Goal: Task Accomplishment & Management: Complete application form

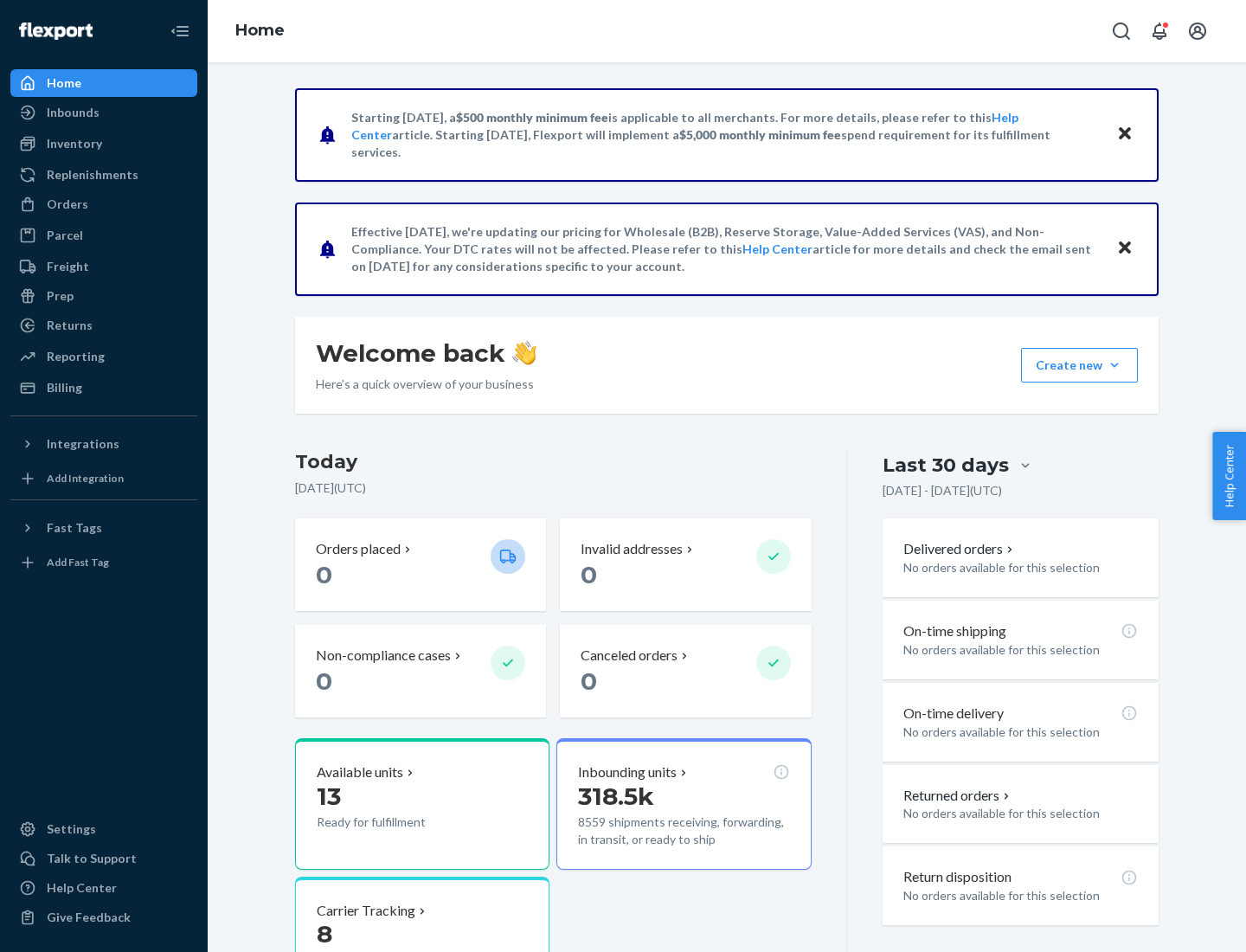
click at [1115, 366] on button "Create new Create new inbound Create new order Create new product" at bounding box center [1080, 365] width 117 height 34
click at [104, 112] on div "Inbounds" at bounding box center [103, 112] width 184 height 24
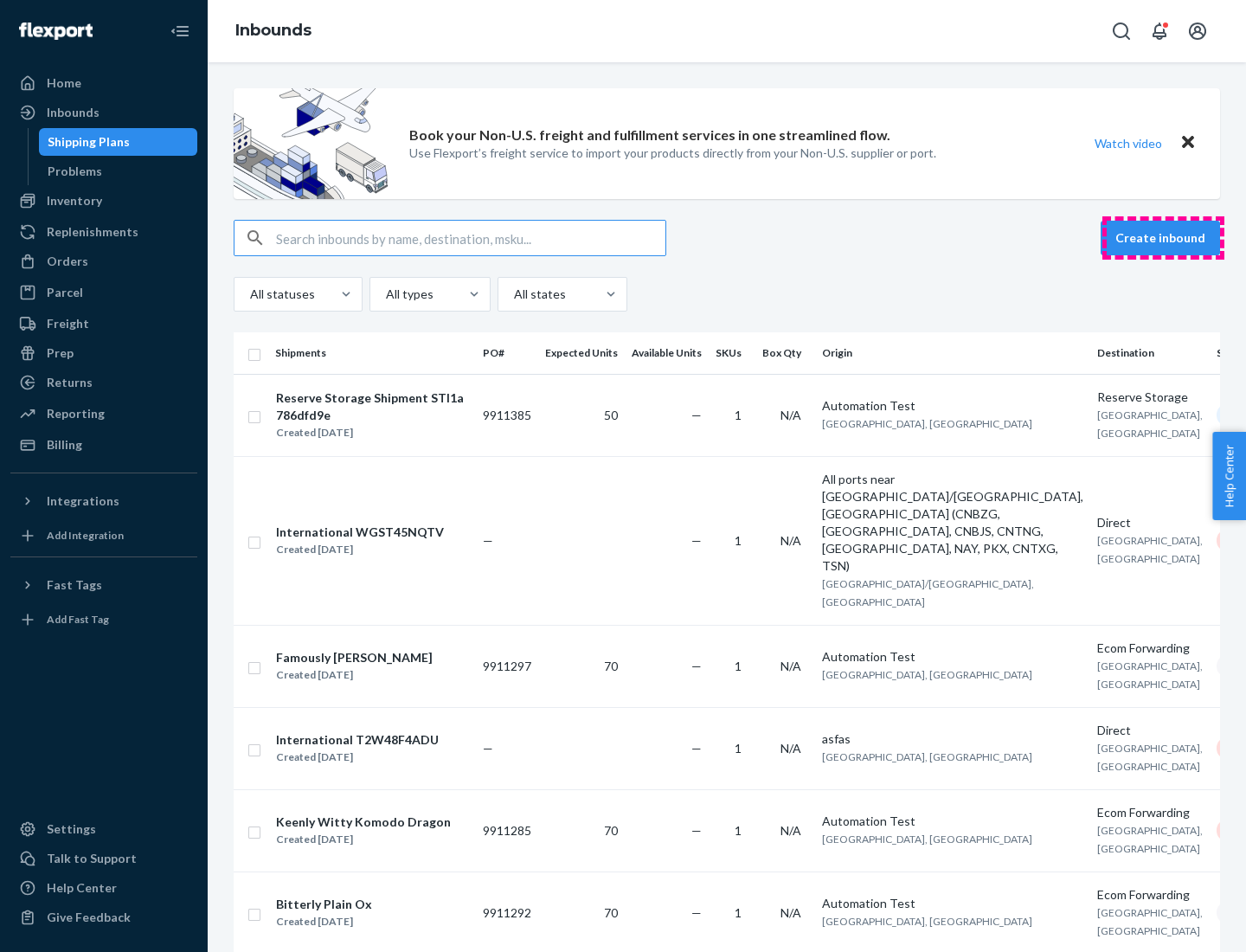
click at [1163, 238] on button "Create inbound" at bounding box center [1161, 238] width 119 height 34
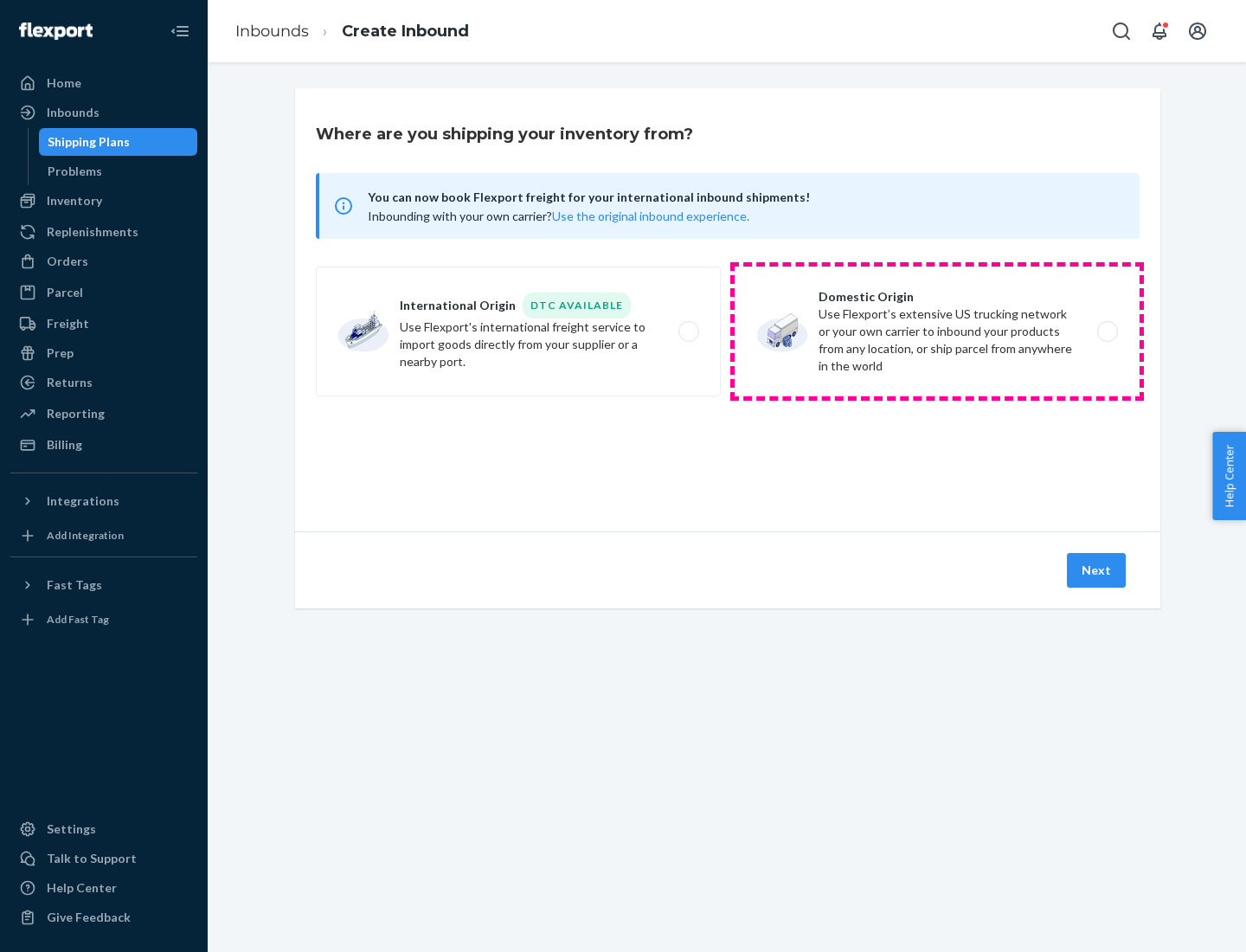
click at [937, 331] on label "Domestic Origin Use Flexport’s extensive US trucking network or your own carrie…" at bounding box center [937, 331] width 405 height 129
click at [1107, 331] on input "Domestic Origin Use Flexport’s extensive US trucking network or your own carrie…" at bounding box center [1112, 332] width 11 height 11
radio input "true"
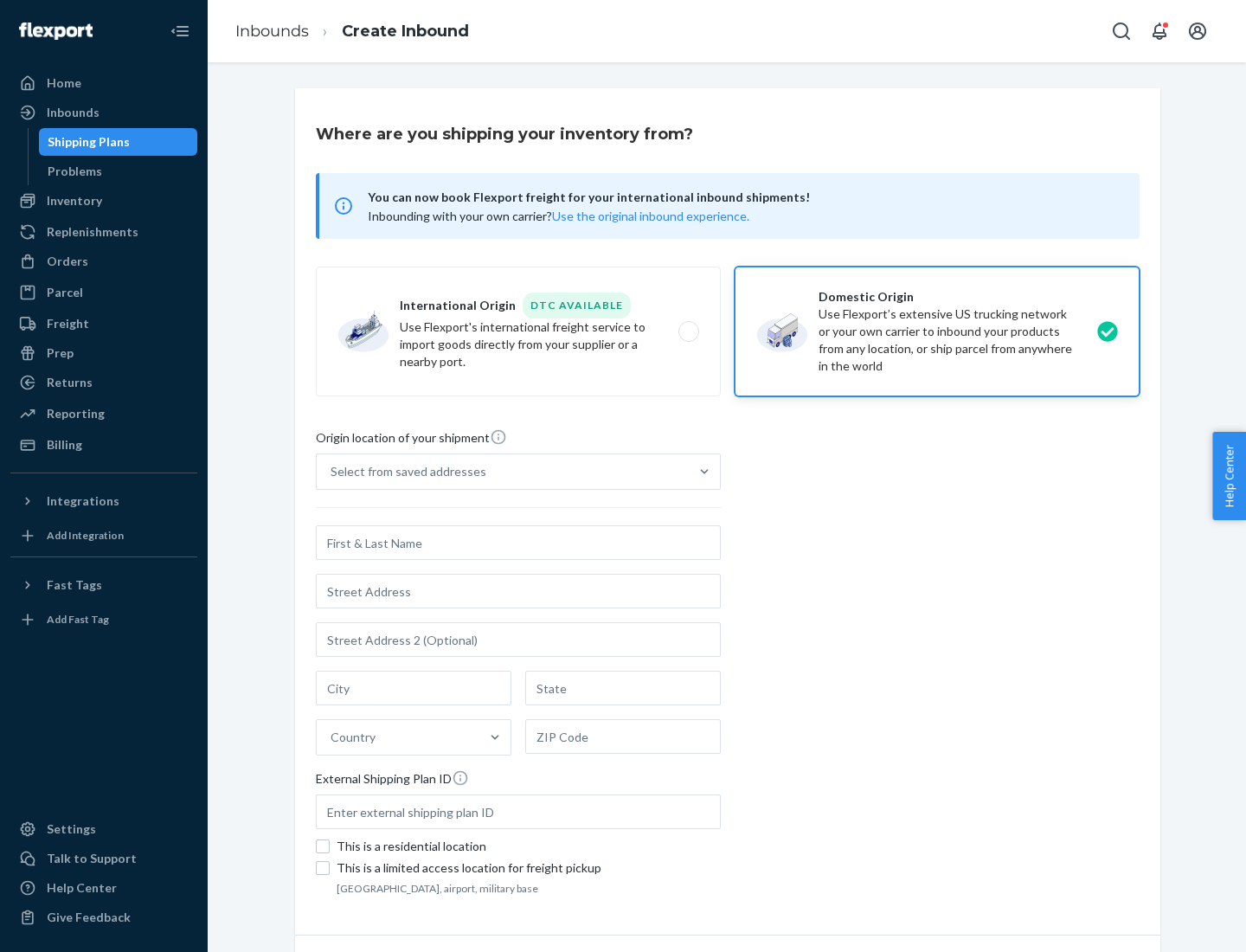
click at [404, 471] on div "Select from saved addresses" at bounding box center [408, 471] width 156 height 17
click at [332, 471] on input "Select from saved addresses" at bounding box center [331, 471] width 2 height 17
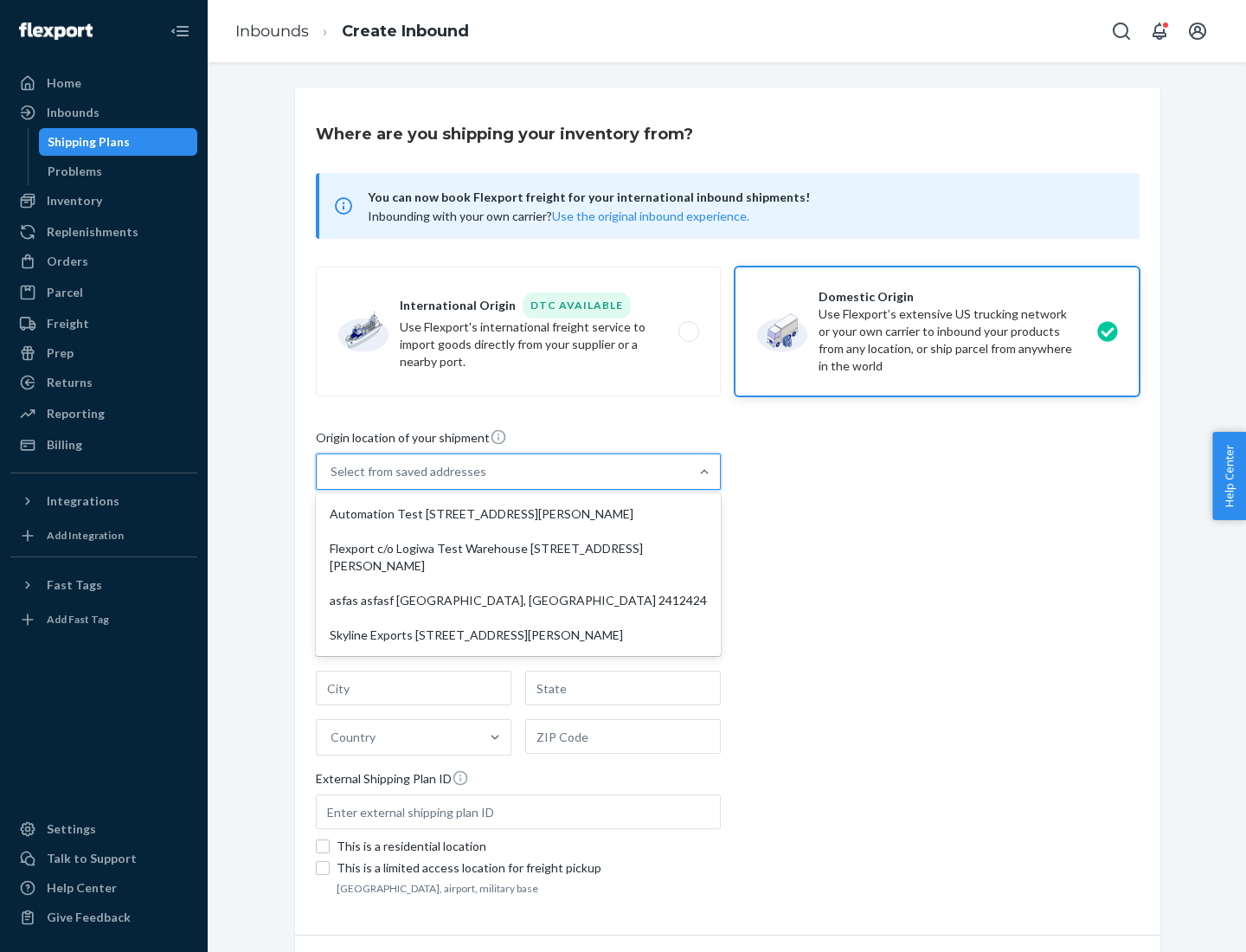
scroll to position [7, 0]
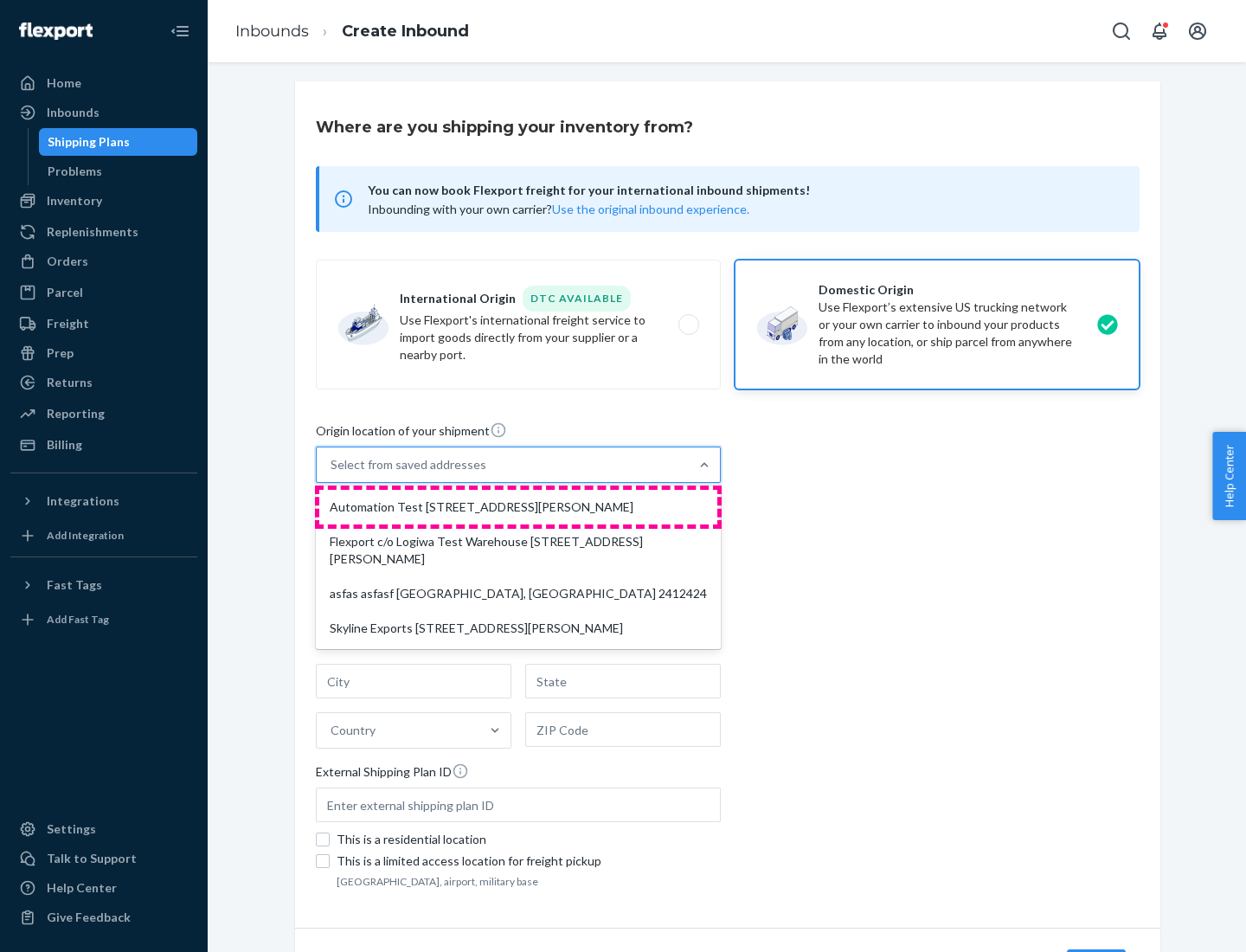
click at [518, 507] on div "Automation Test [STREET_ADDRESS][PERSON_NAME]" at bounding box center [518, 507] width 398 height 34
click at [332, 473] on input "option Automation Test [STREET_ADDRESS][PERSON_NAME] focused, 1 of 4. 4 results…" at bounding box center [331, 464] width 2 height 17
type input "Automation Test"
type input "9th Floor"
type input "[GEOGRAPHIC_DATA]"
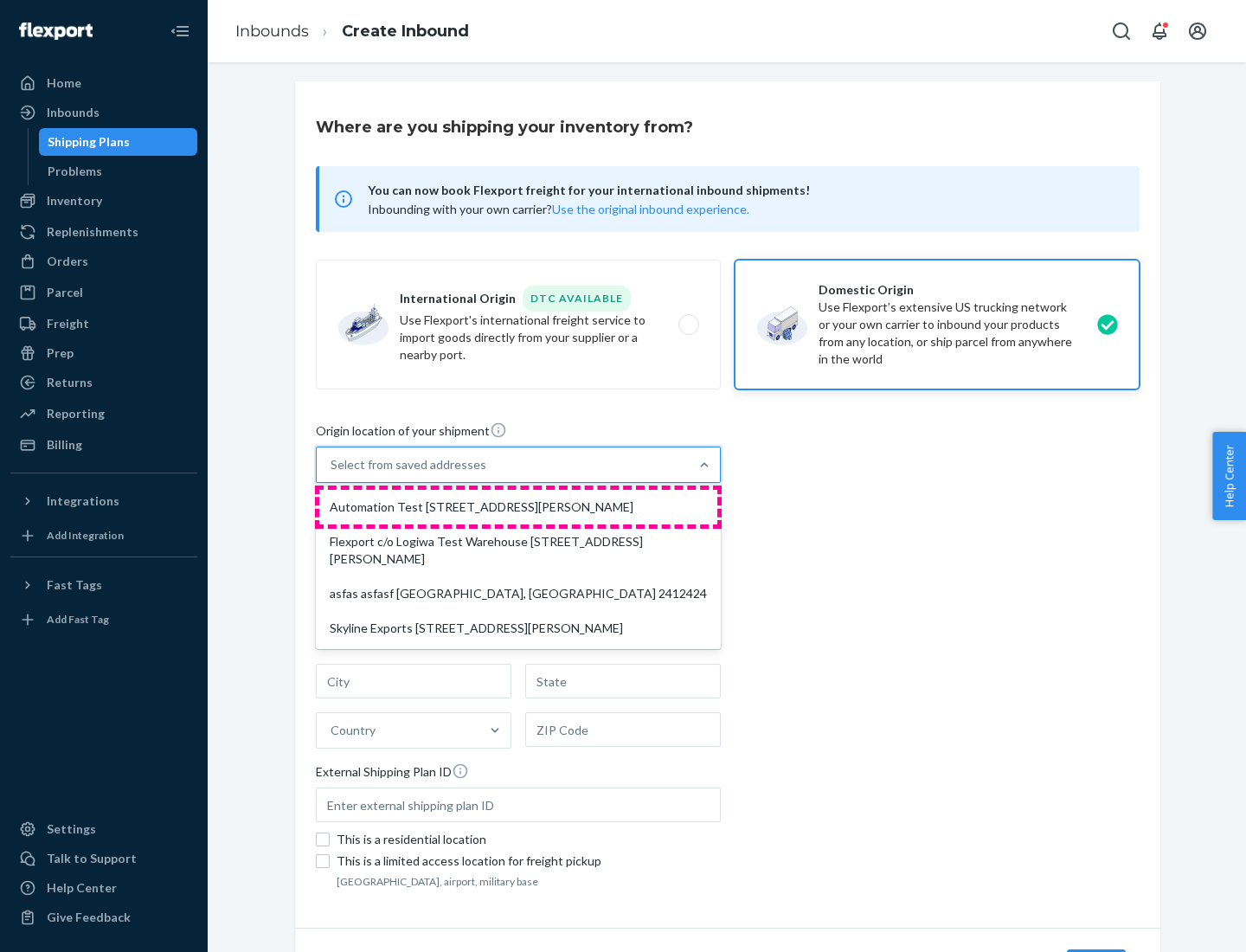
type input "CA"
type input "94104"
type input "[STREET_ADDRESS][PERSON_NAME]"
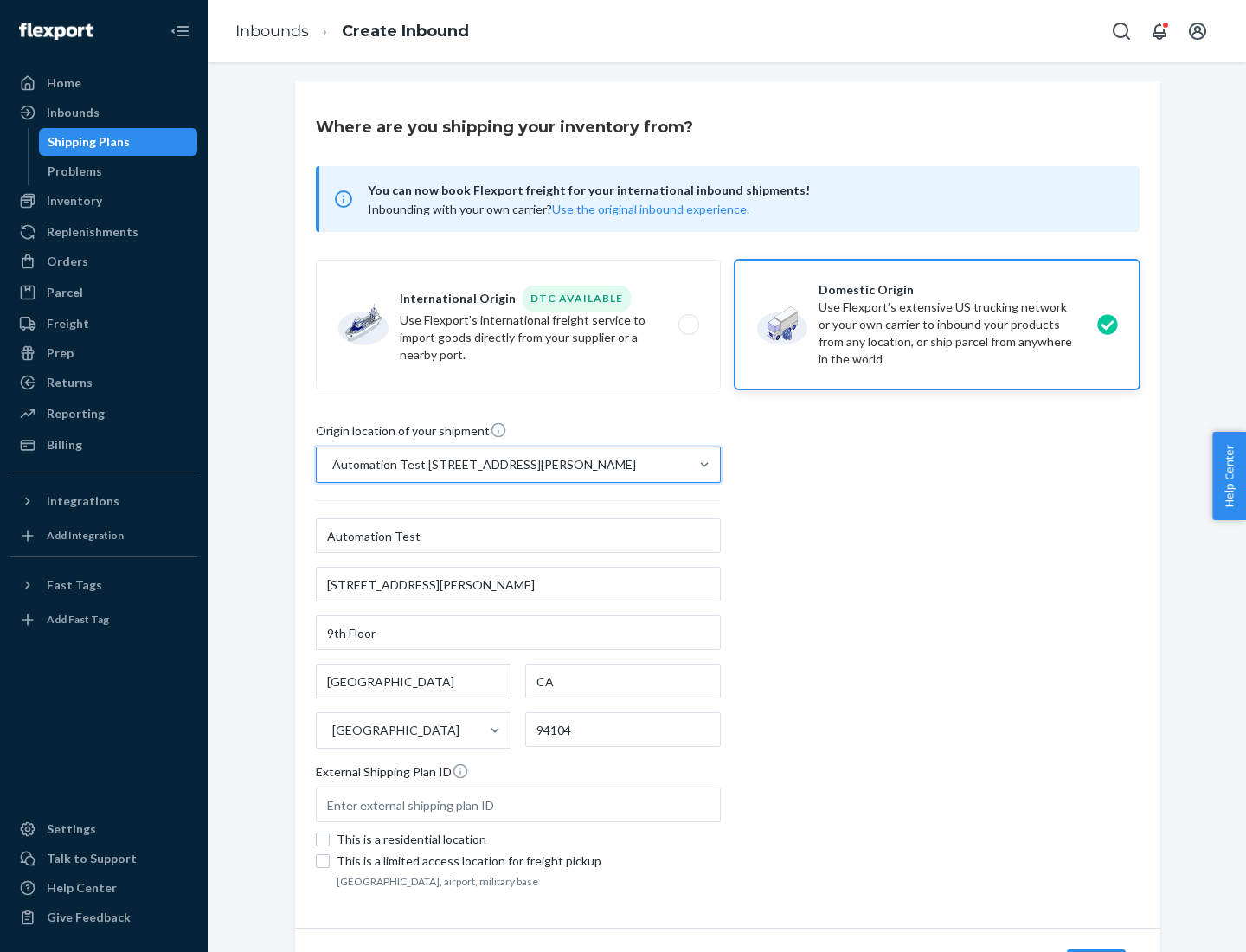
scroll to position [101, 0]
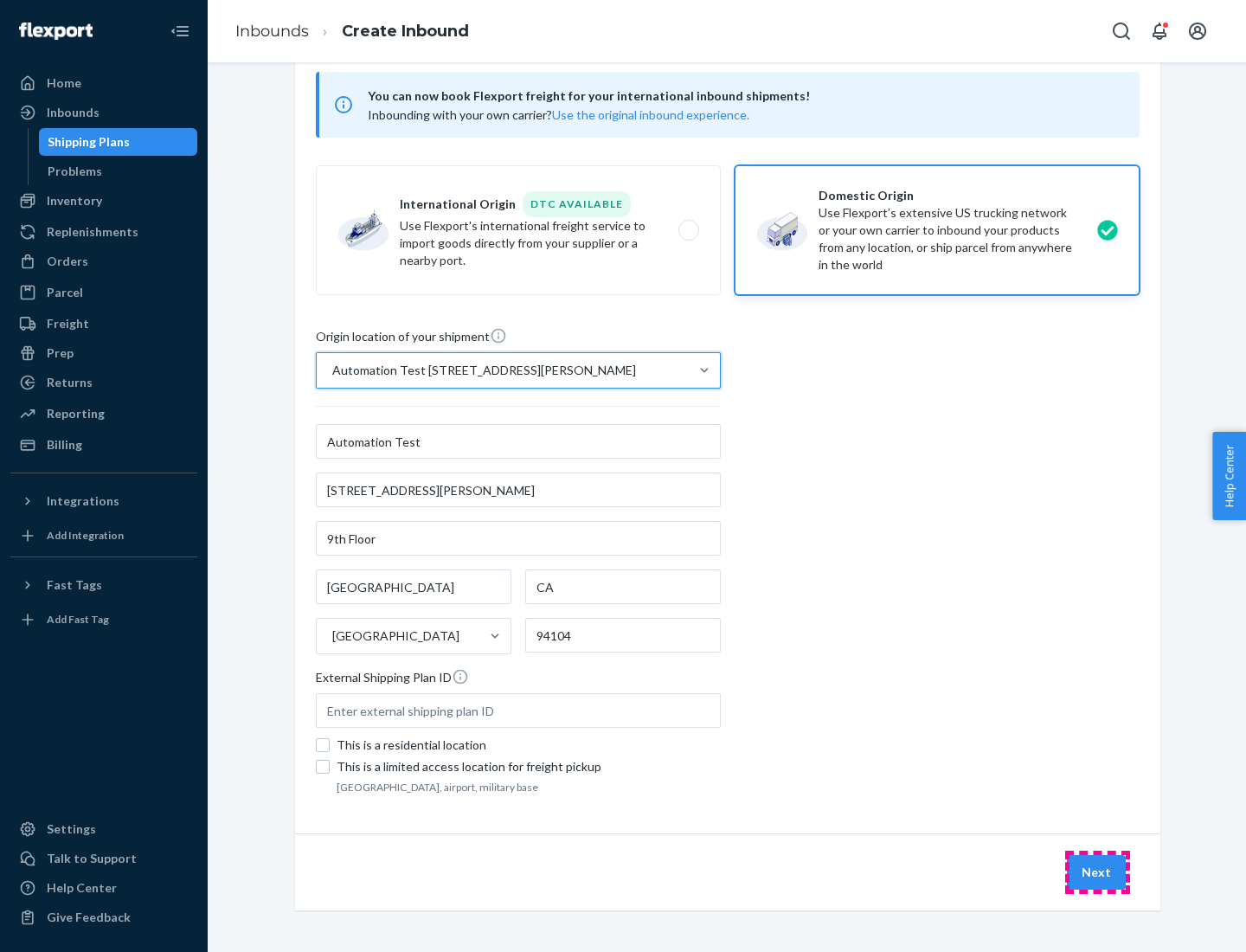
click at [1098, 872] on button "Next" at bounding box center [1096, 872] width 59 height 34
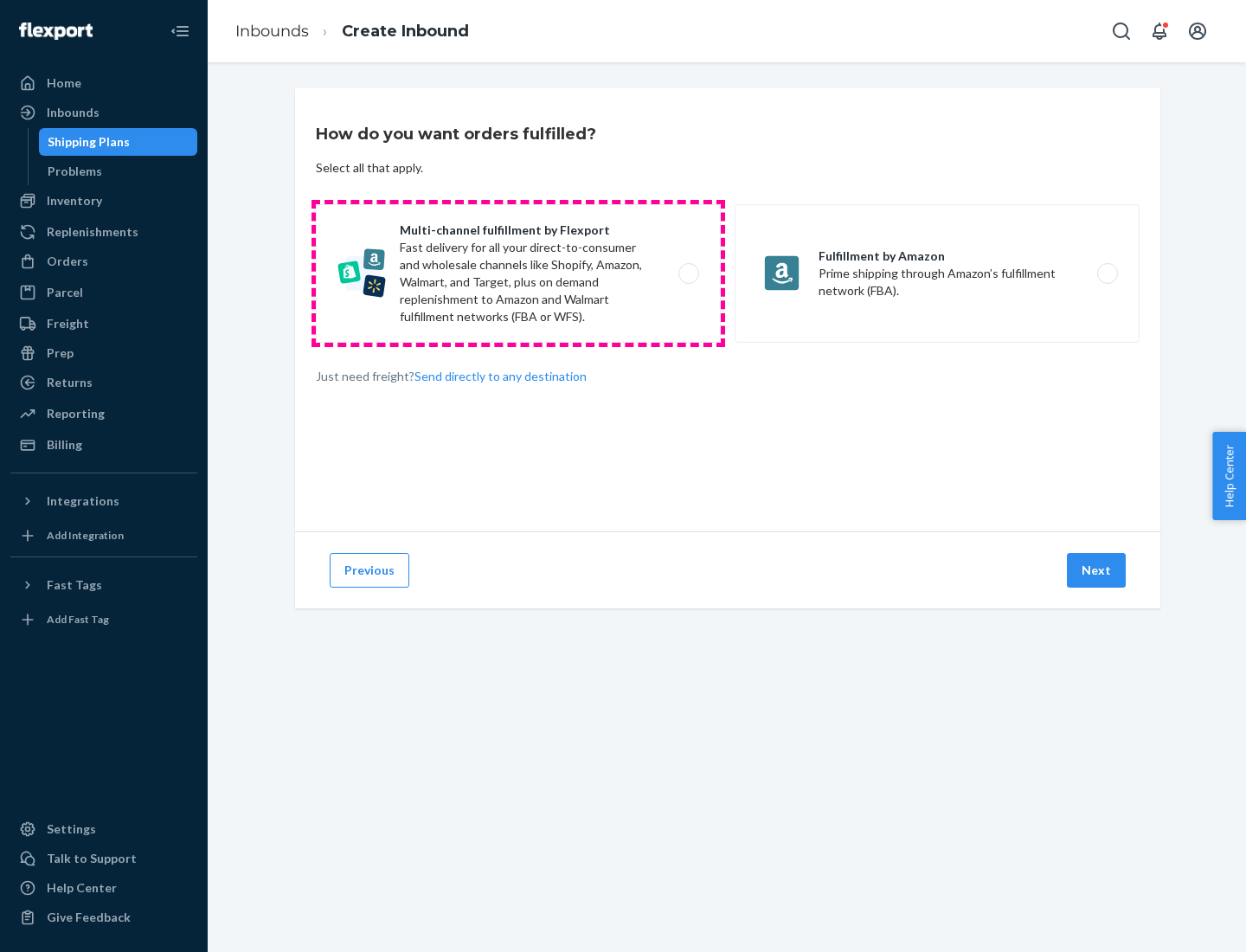
click at [518, 273] on label "Multi-channel fulfillment by Flexport Fast delivery for all your direct-to-cons…" at bounding box center [518, 273] width 405 height 138
click at [688, 273] on input "Multi-channel fulfillment by Flexport Fast delivery for all your direct-to-cons…" at bounding box center [693, 273] width 11 height 11
radio input "true"
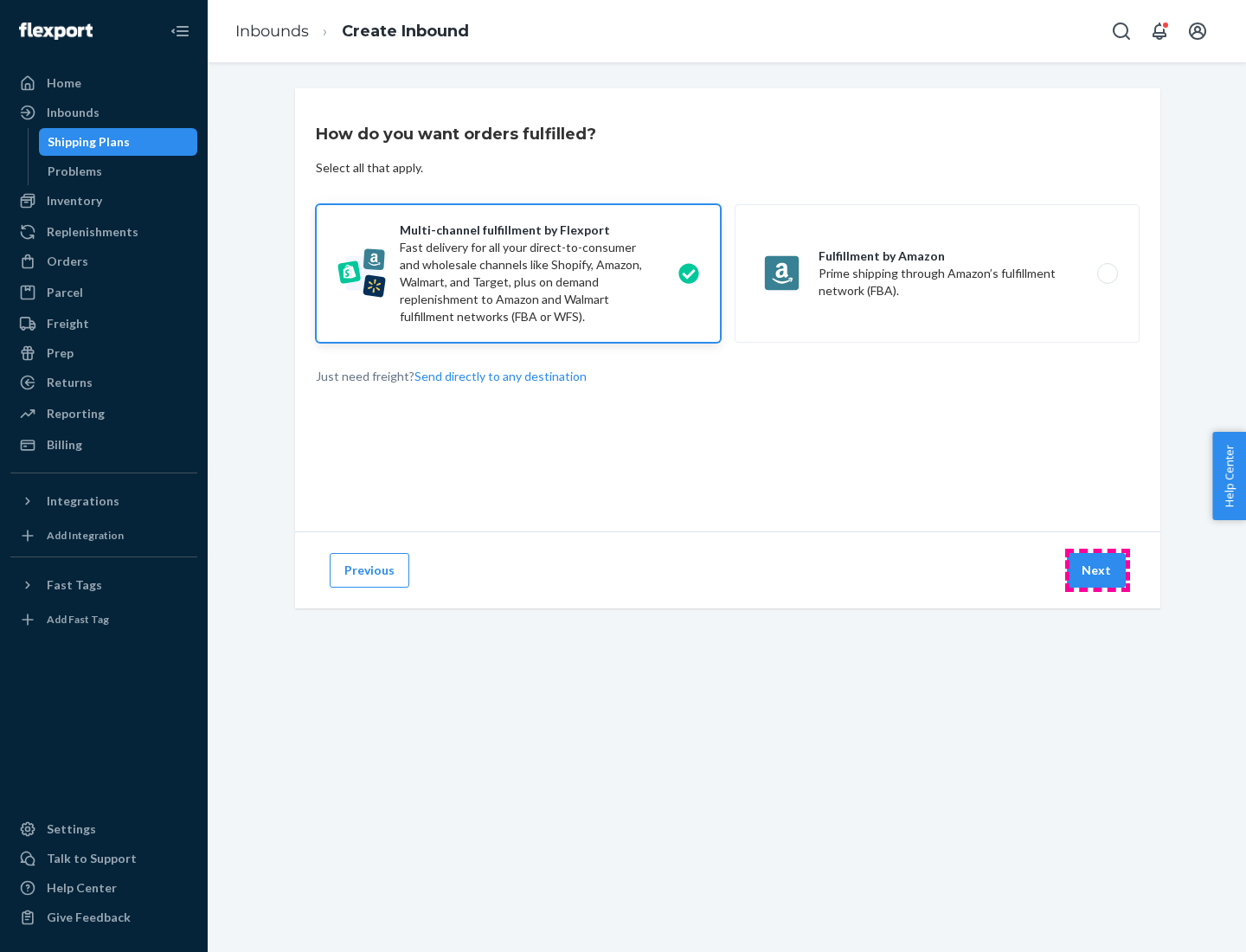
click at [1098, 570] on button "Next" at bounding box center [1096, 570] width 59 height 34
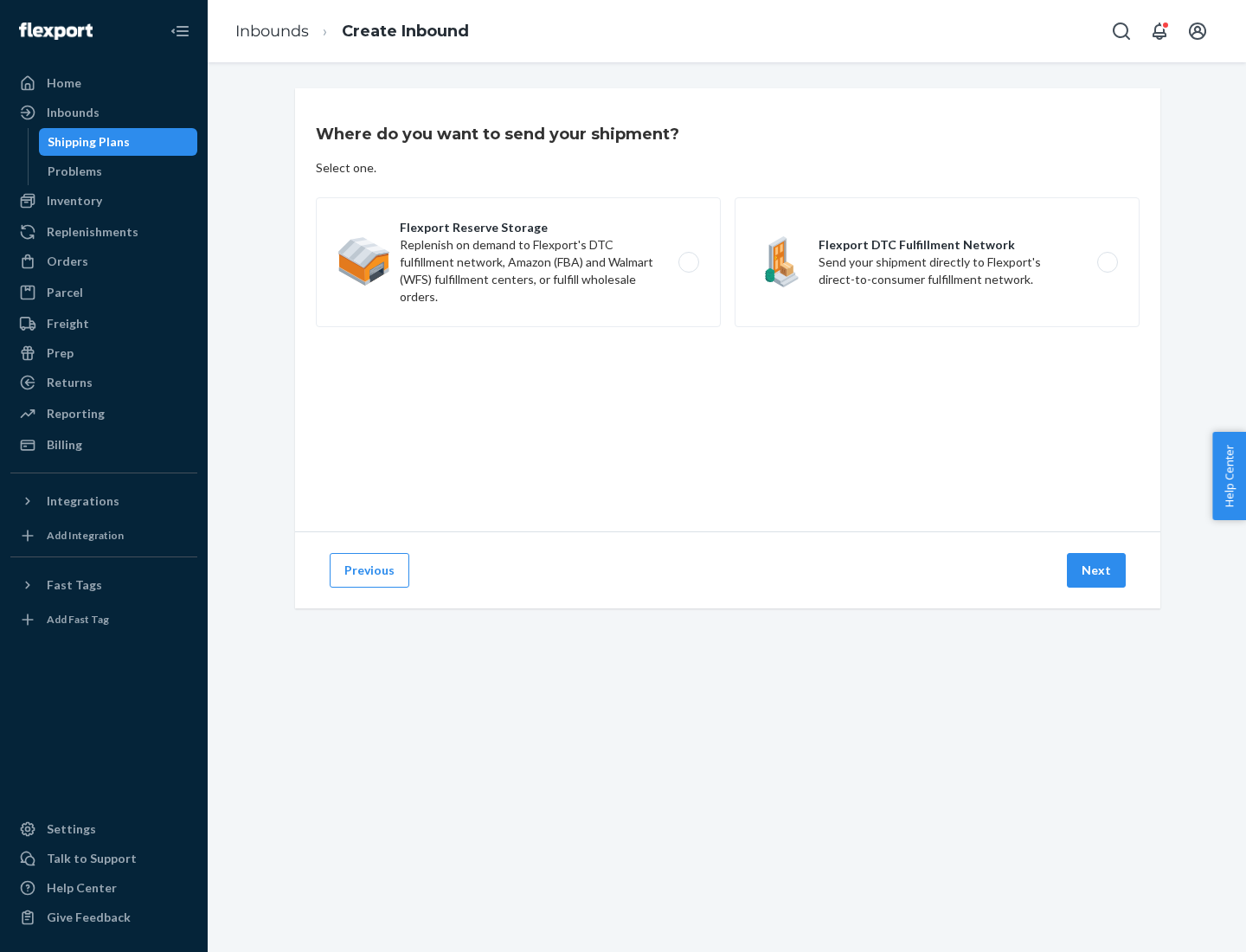
click at [937, 262] on label "Flexport DTC Fulfillment Network Send your shipment directly to Flexport's dire…" at bounding box center [937, 262] width 405 height 129
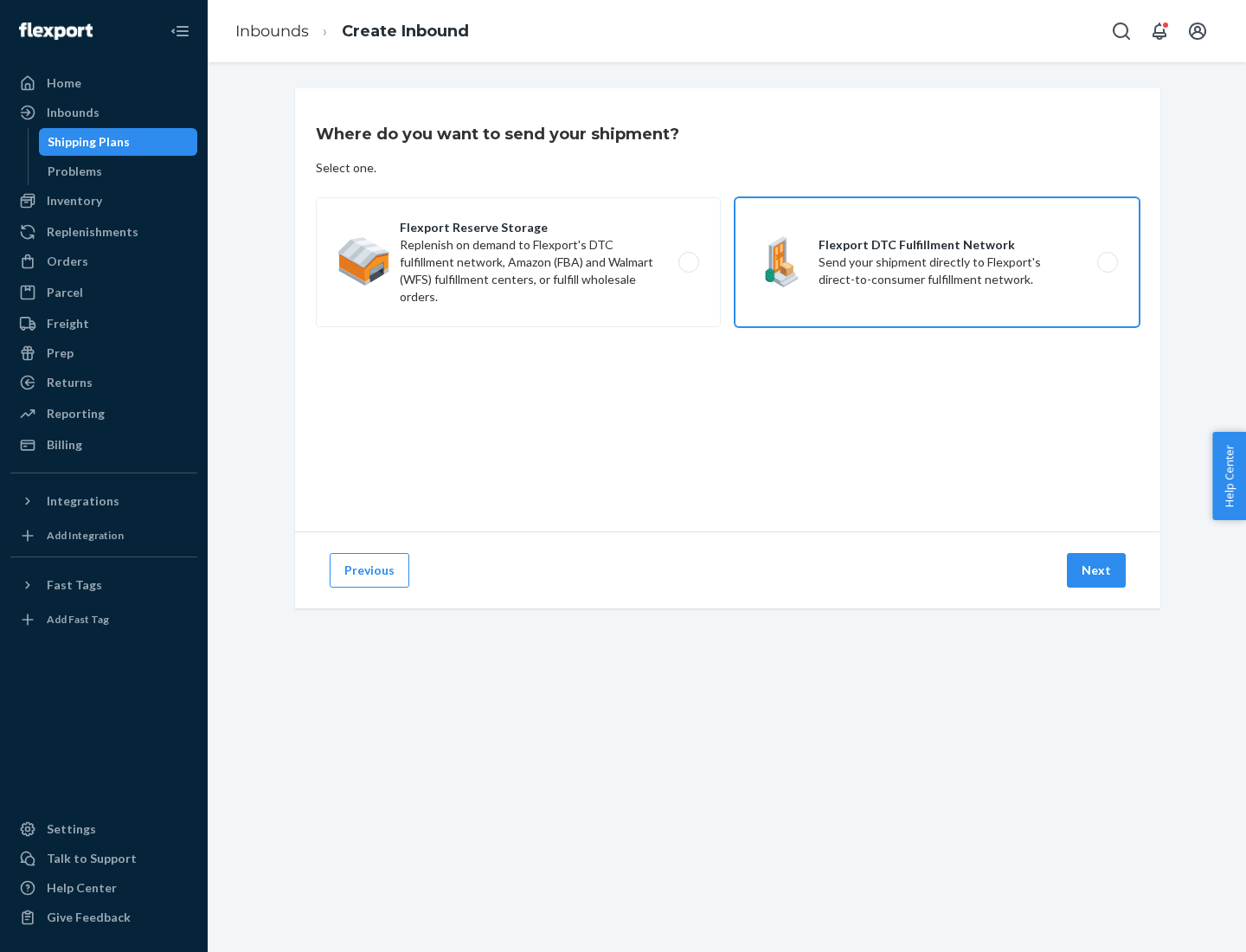
click at [1107, 262] on input "Flexport DTC Fulfillment Network Send your shipment directly to Flexport's dire…" at bounding box center [1112, 262] width 11 height 11
radio input "true"
click at [1098, 570] on button "Next" at bounding box center [1096, 570] width 59 height 34
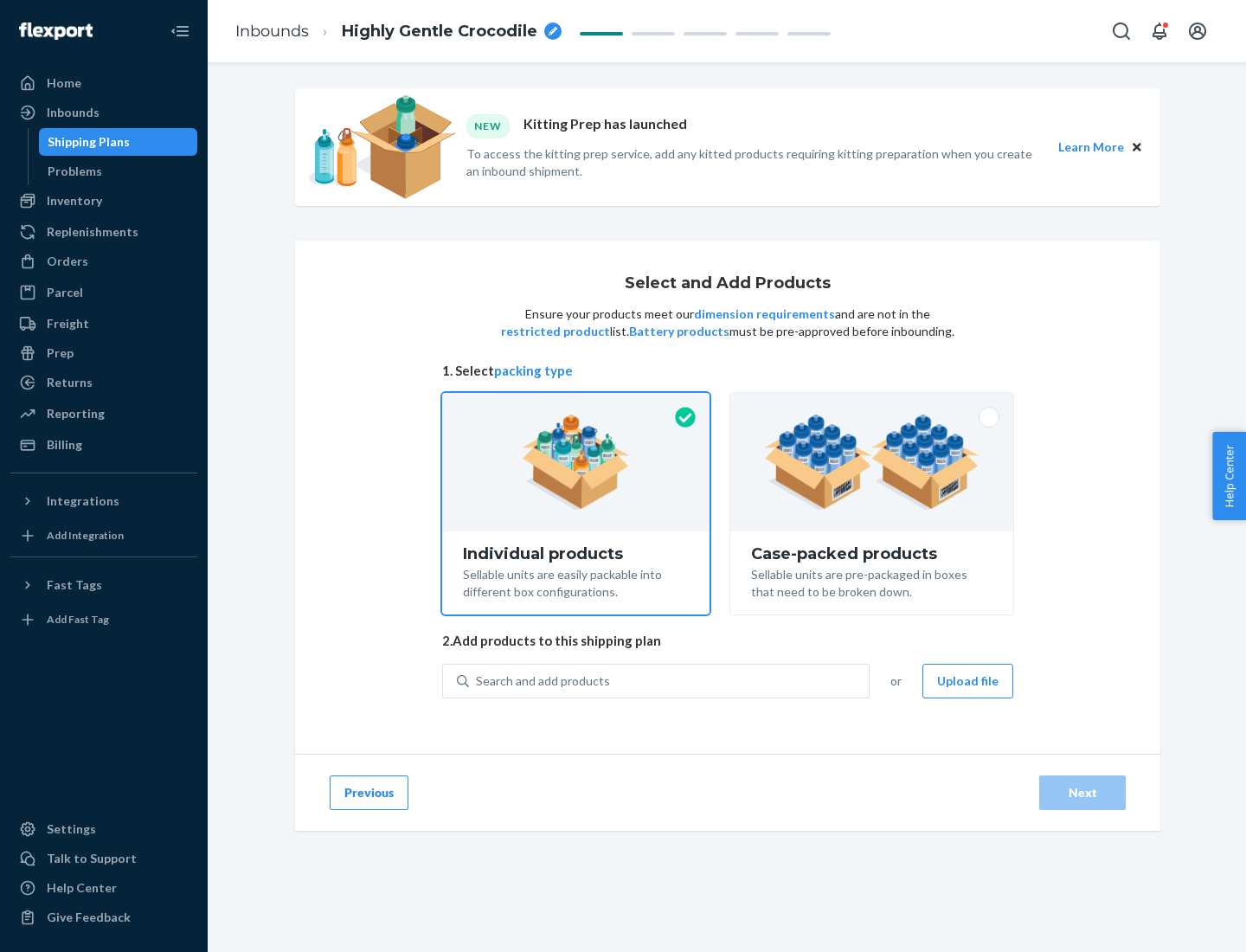
click at [872, 462] on img at bounding box center [872, 462] width 215 height 95
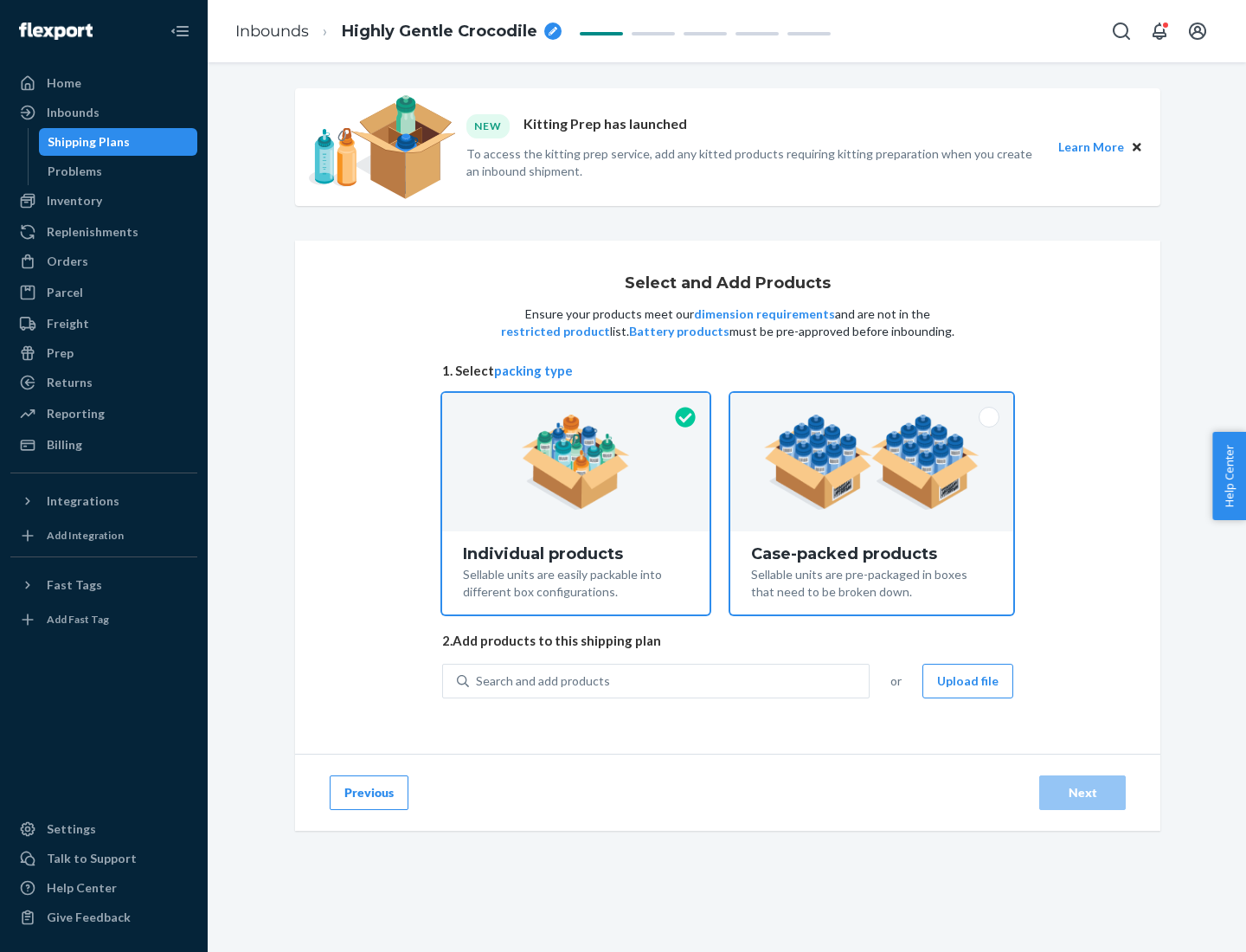
click at [872, 405] on input "Case-packed products Sellable units are pre-packaged in boxes that need to be b…" at bounding box center [871, 398] width 11 height 11
radio input "true"
radio input "false"
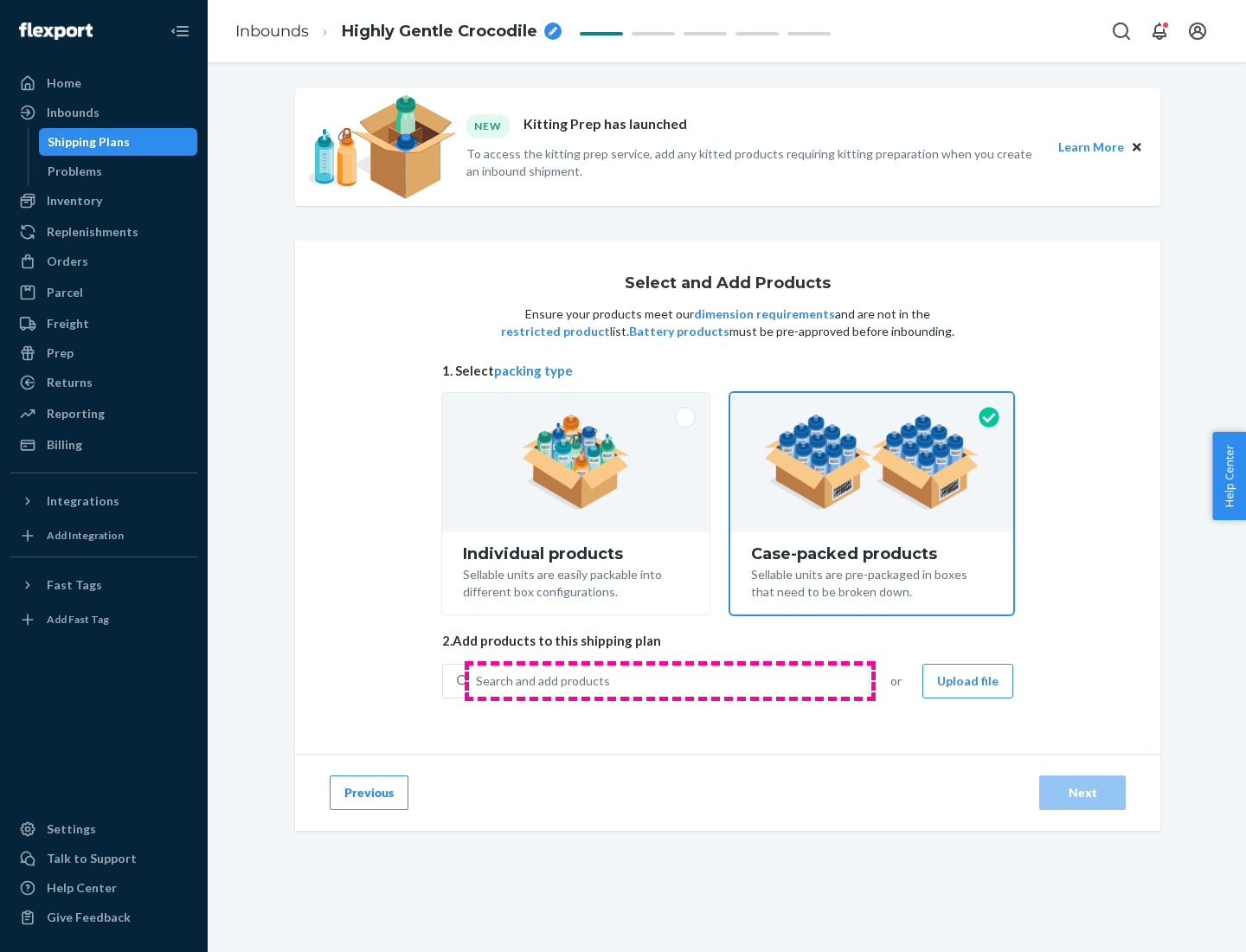
click at [670, 681] on div "Search and add products" at bounding box center [669, 681] width 400 height 31
click at [478, 681] on input "Search and add products" at bounding box center [477, 681] width 2 height 17
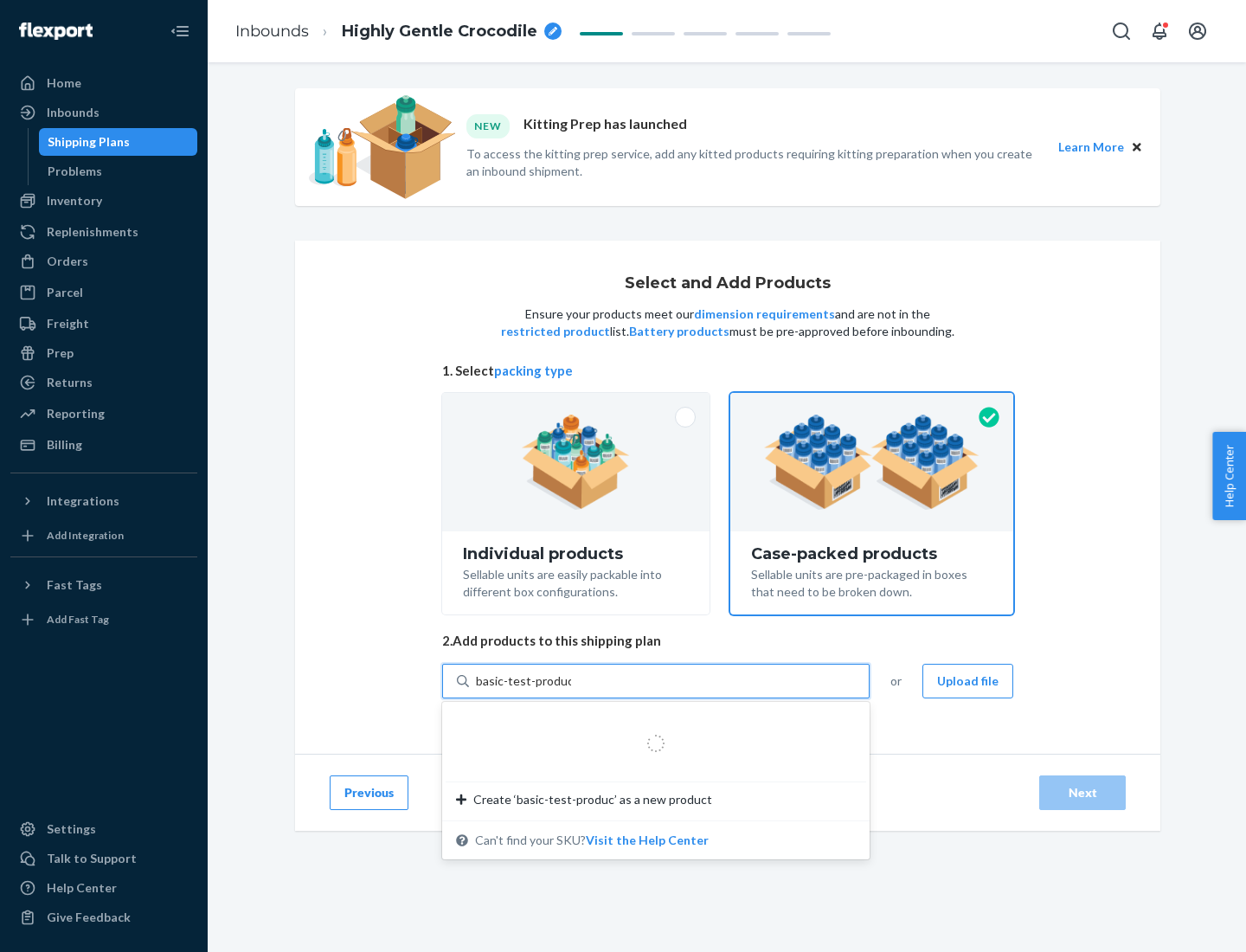
type input "basic-test-product-1"
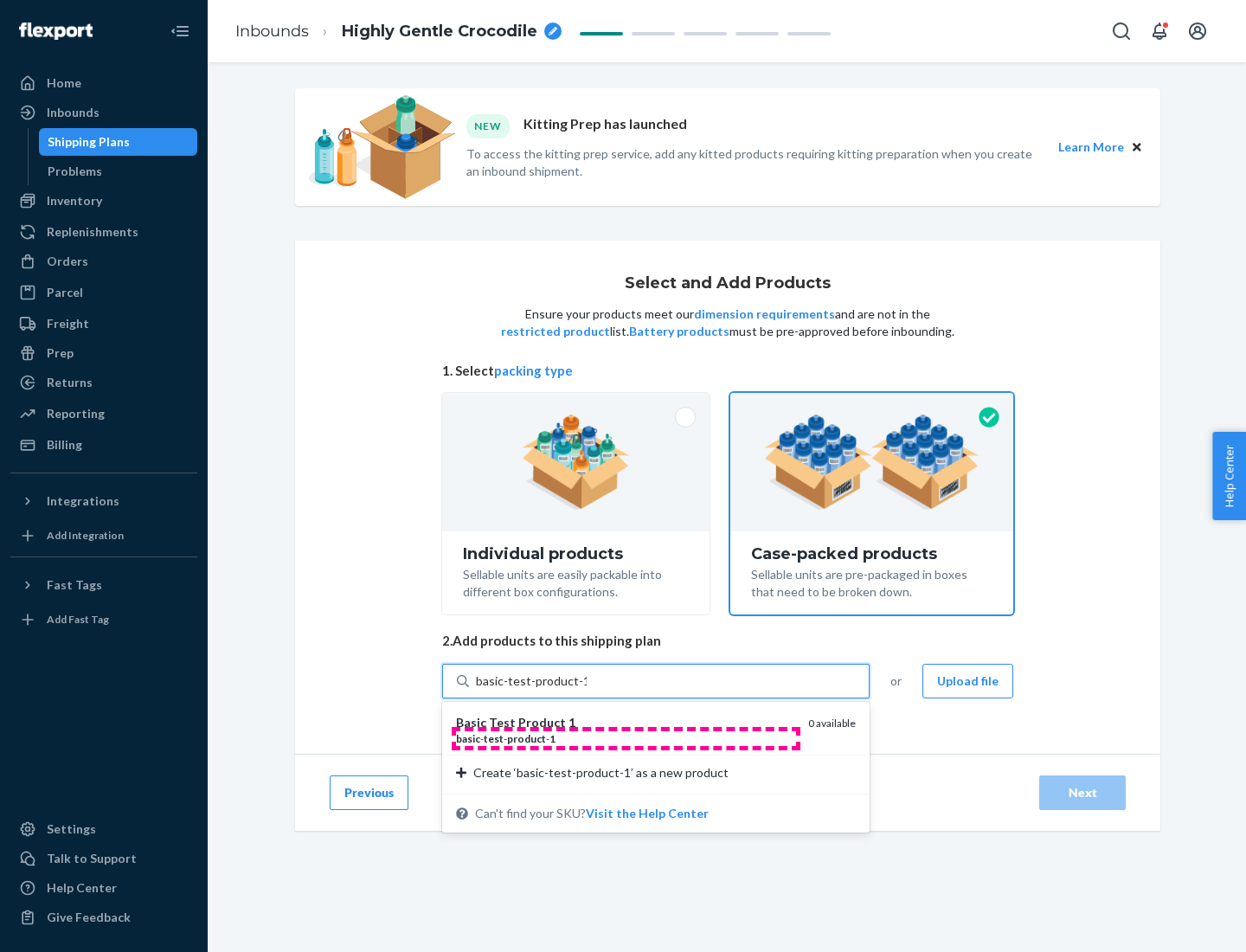
click at [625, 738] on div "basic - test - product - 1" at bounding box center [625, 738] width 338 height 14
click at [586, 690] on input "basic-test-product-1" at bounding box center [531, 681] width 110 height 17
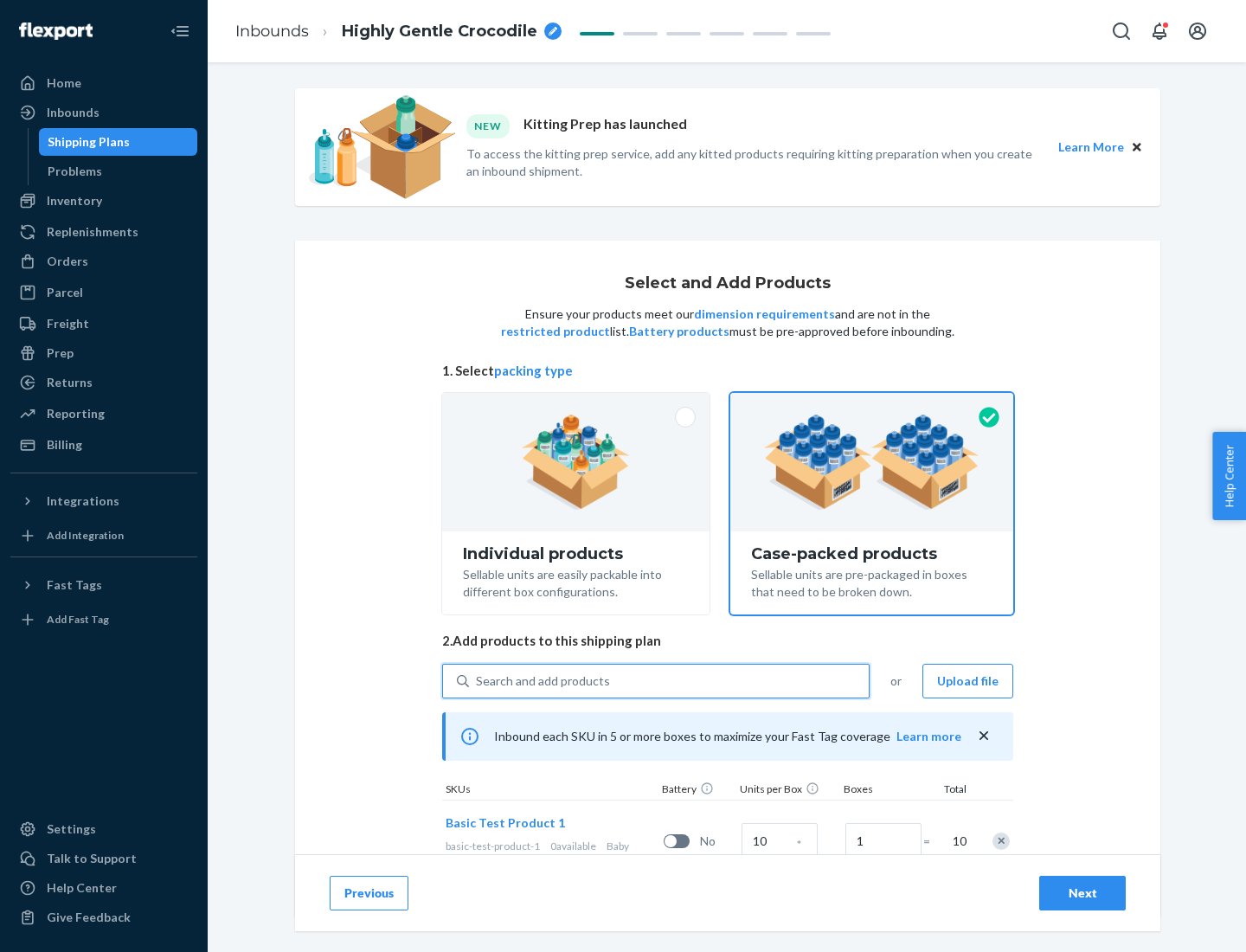
scroll to position [62, 0]
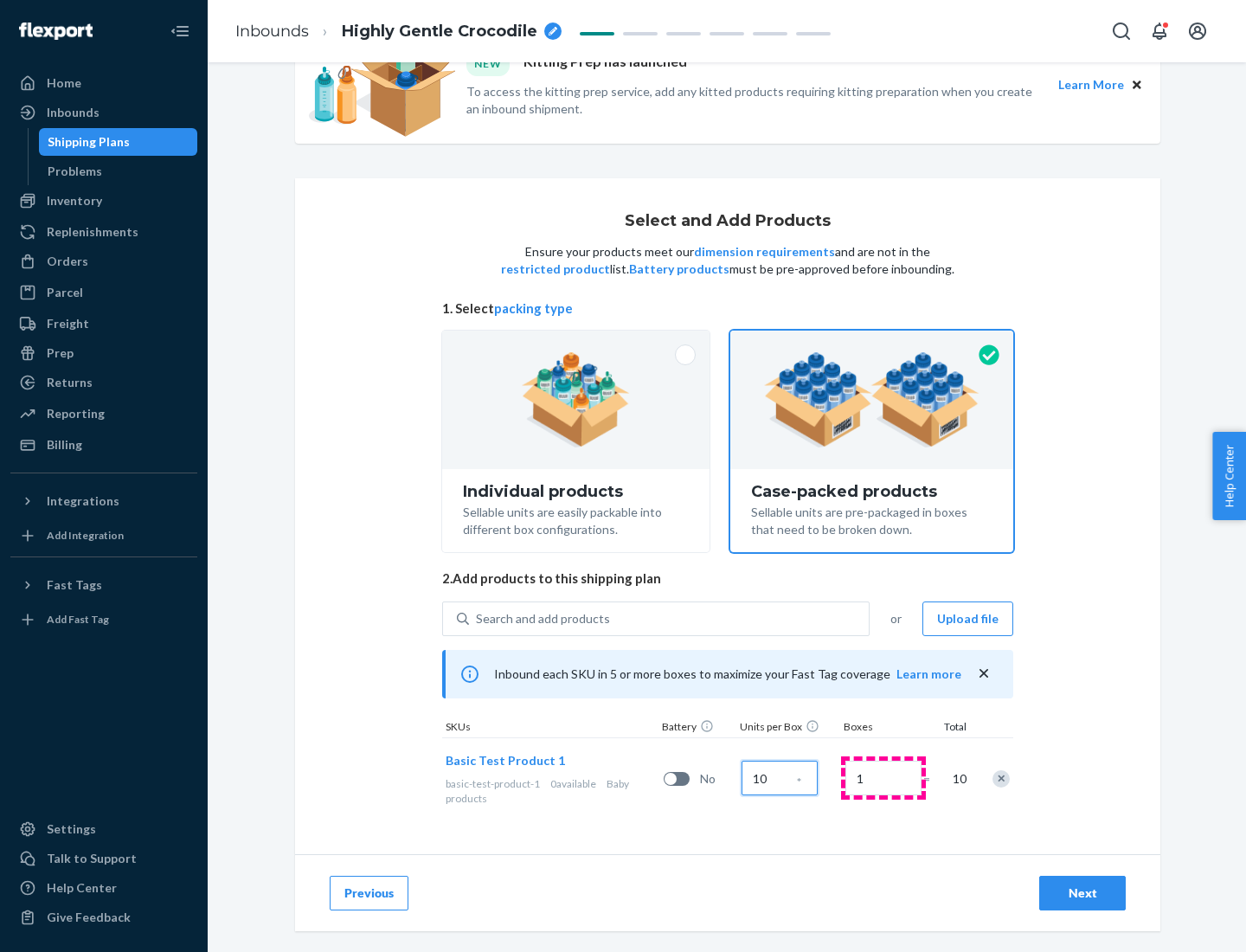
type input "10"
type input "7"
click at [1082, 893] on div "Next" at bounding box center [1082, 892] width 57 height 17
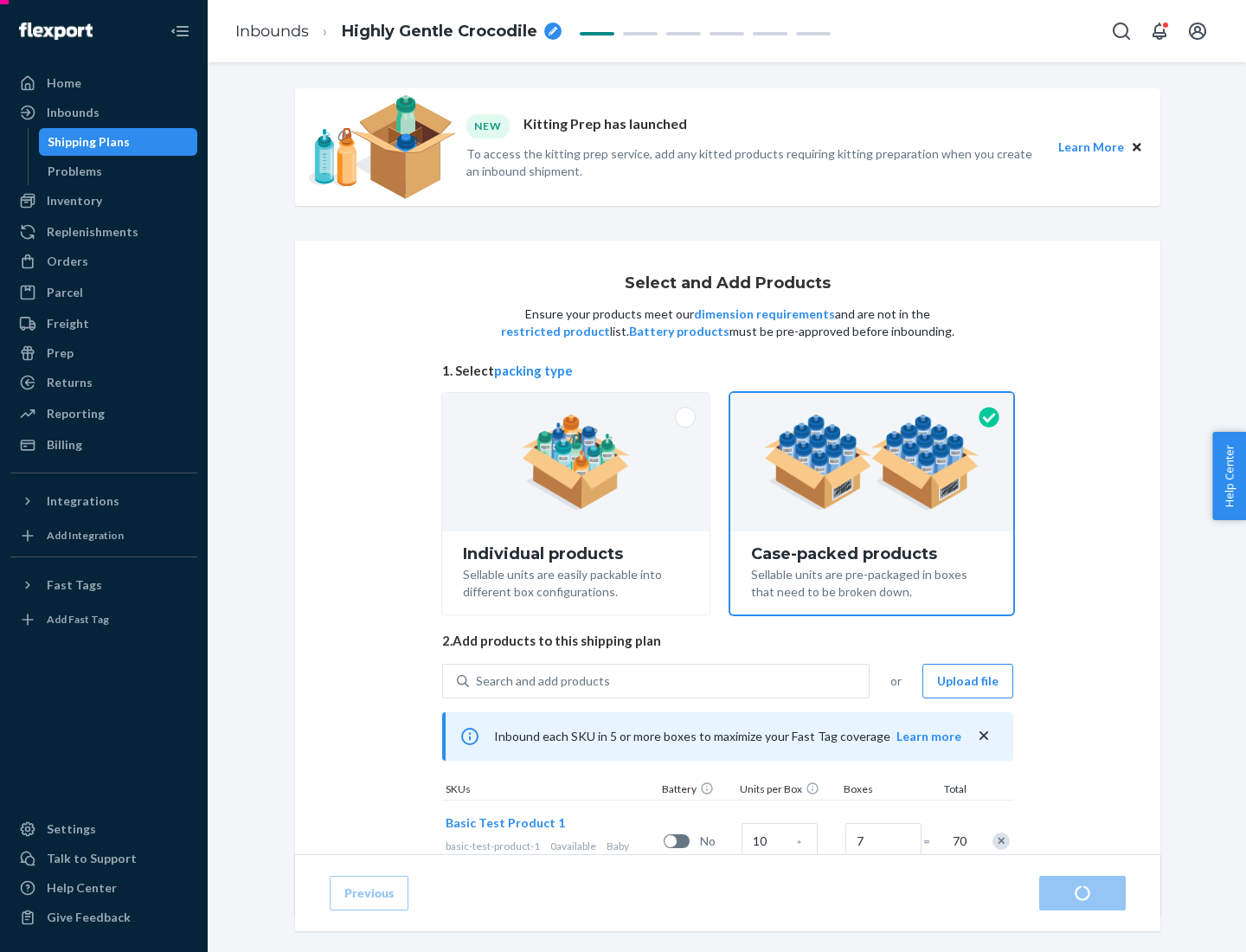
radio input "true"
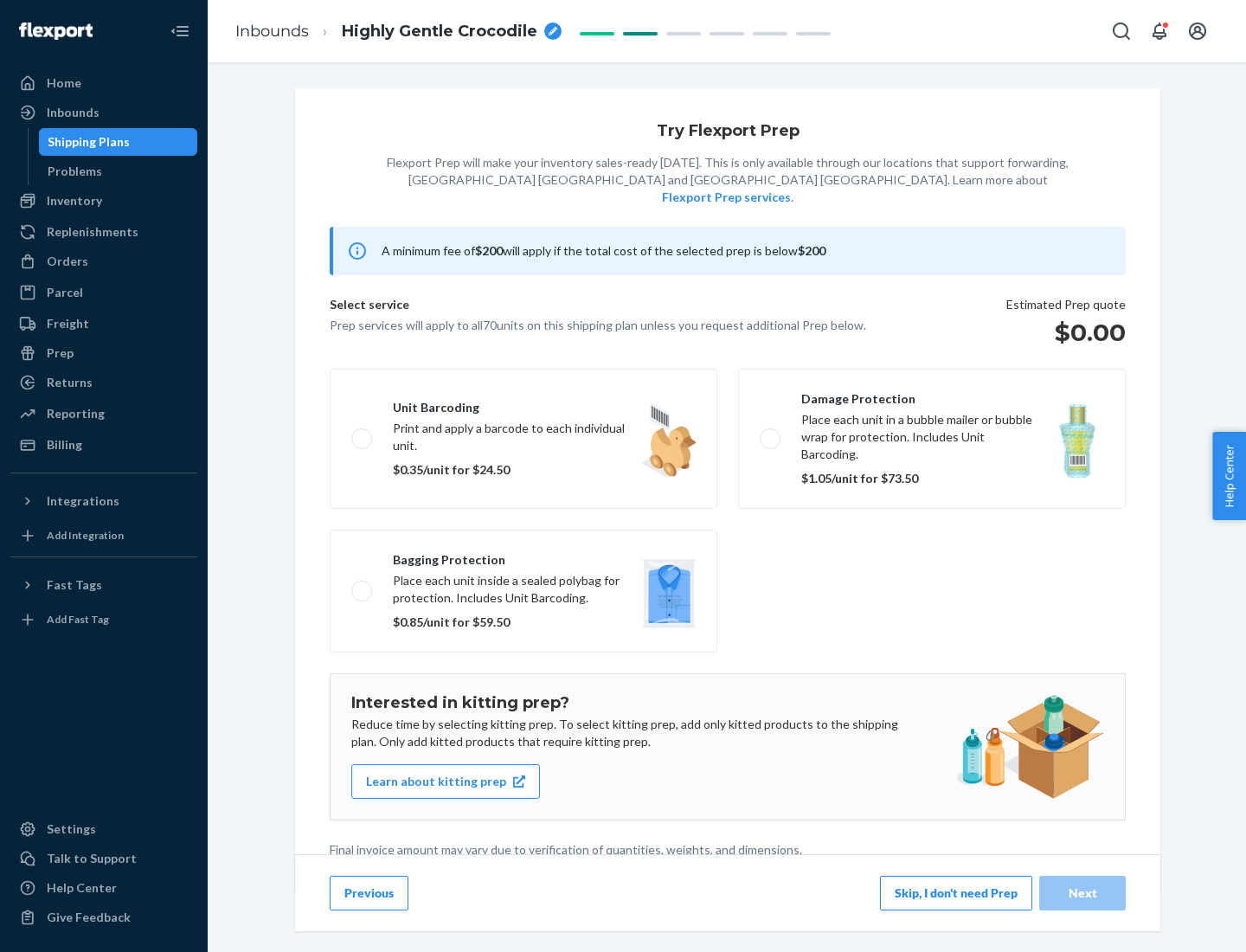
scroll to position [5, 0]
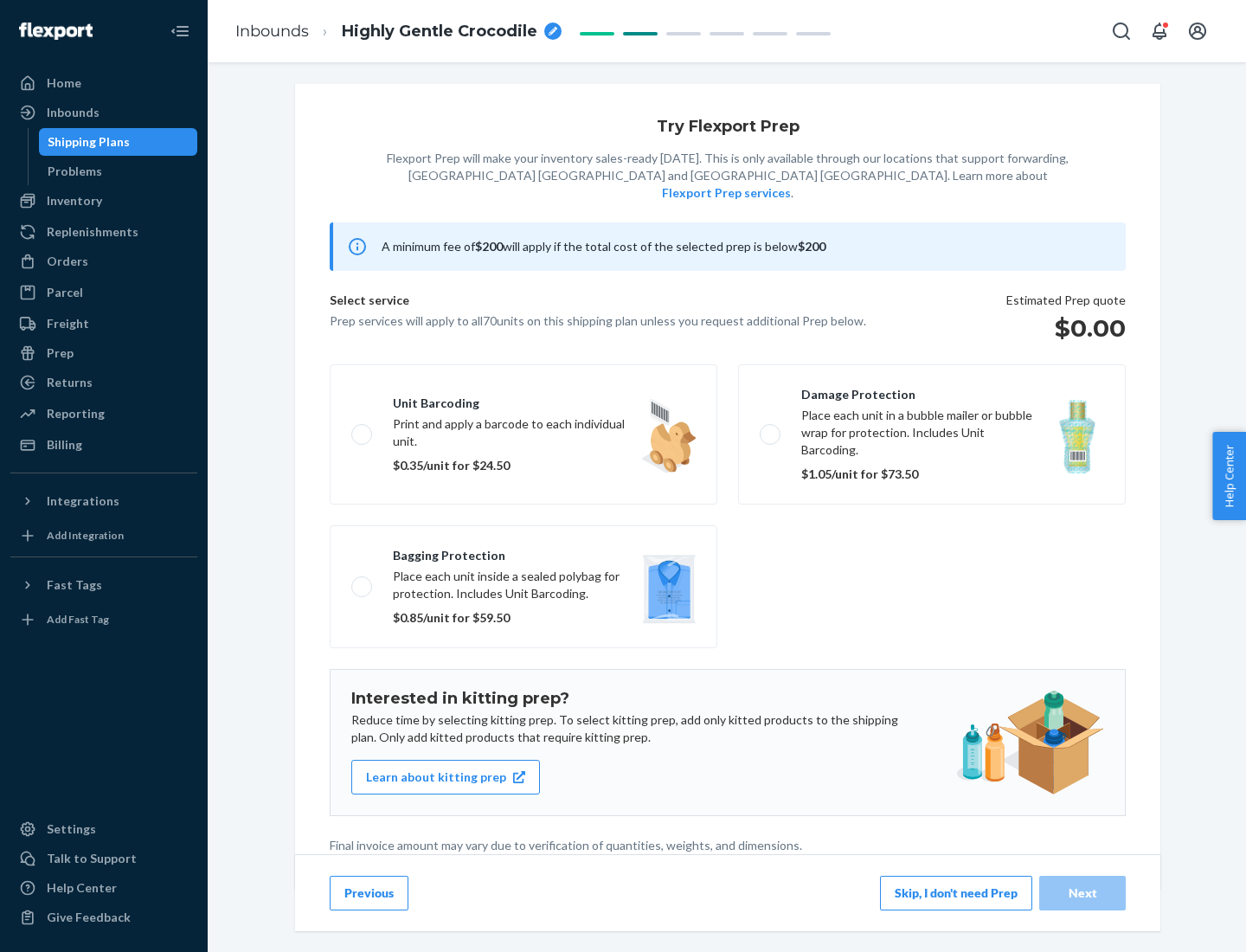
click at [524, 551] on label "Bagging protection Place each unit inside a sealed polybag for protection. Incl…" at bounding box center [523, 587] width 387 height 123
click at [363, 581] on input "Bagging protection Place each unit inside a sealed polybag for protection. Incl…" at bounding box center [357, 586] width 11 height 11
checkbox input "true"
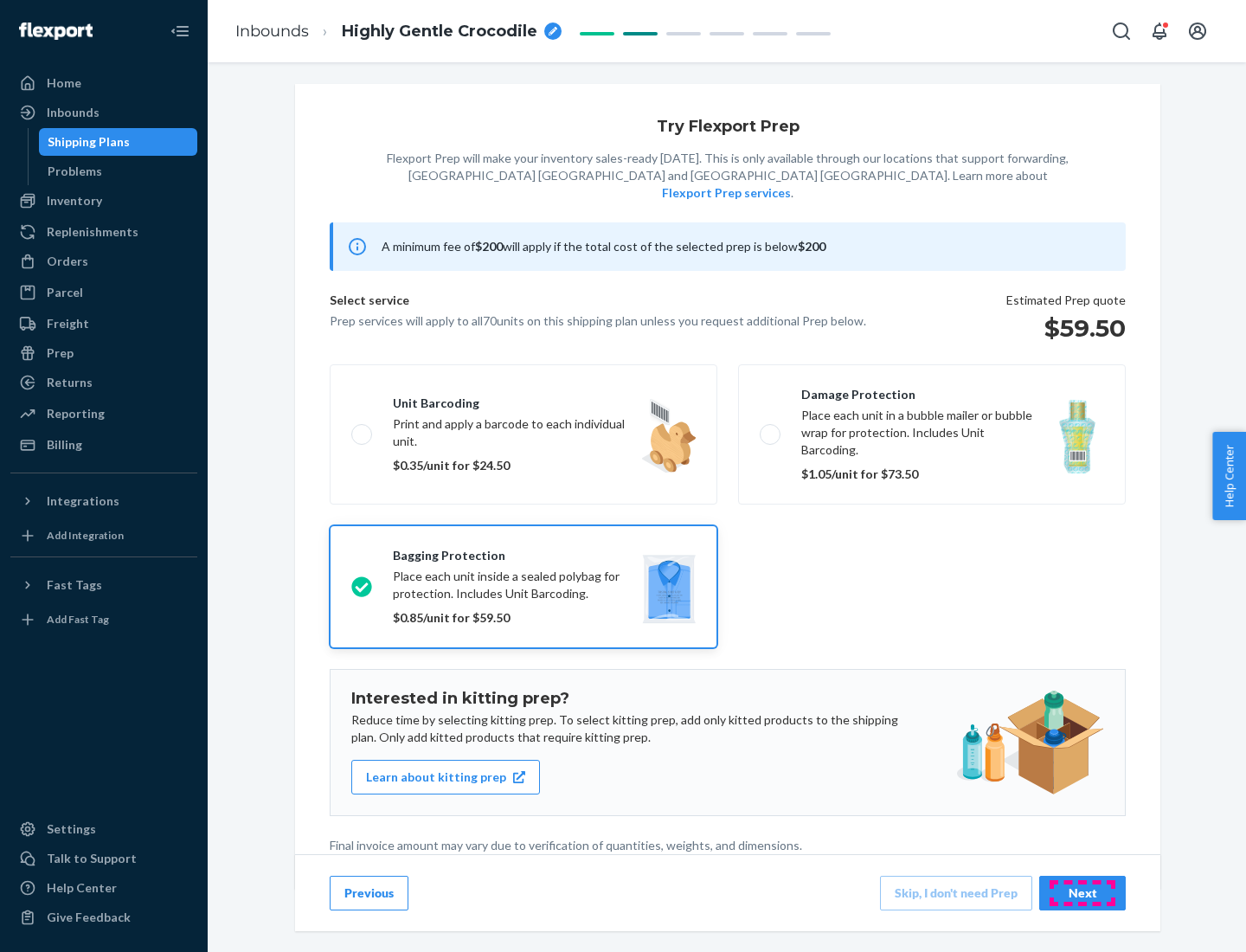
click at [1082, 892] on div "Next" at bounding box center [1082, 892] width 57 height 17
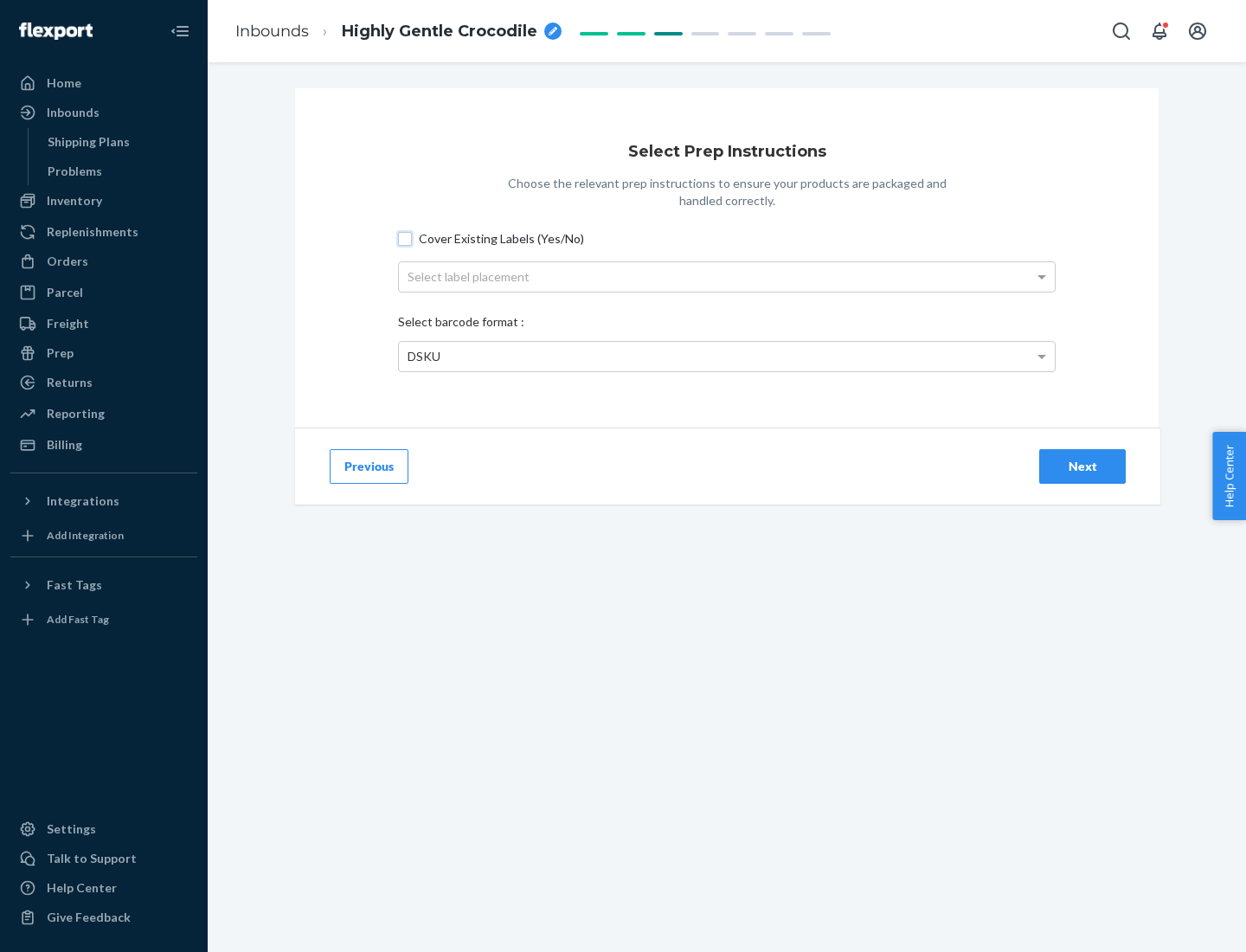
click at [405, 238] on input "Cover Existing Labels (Yes/No)" at bounding box center [404, 238] width 14 height 14
checkbox input "true"
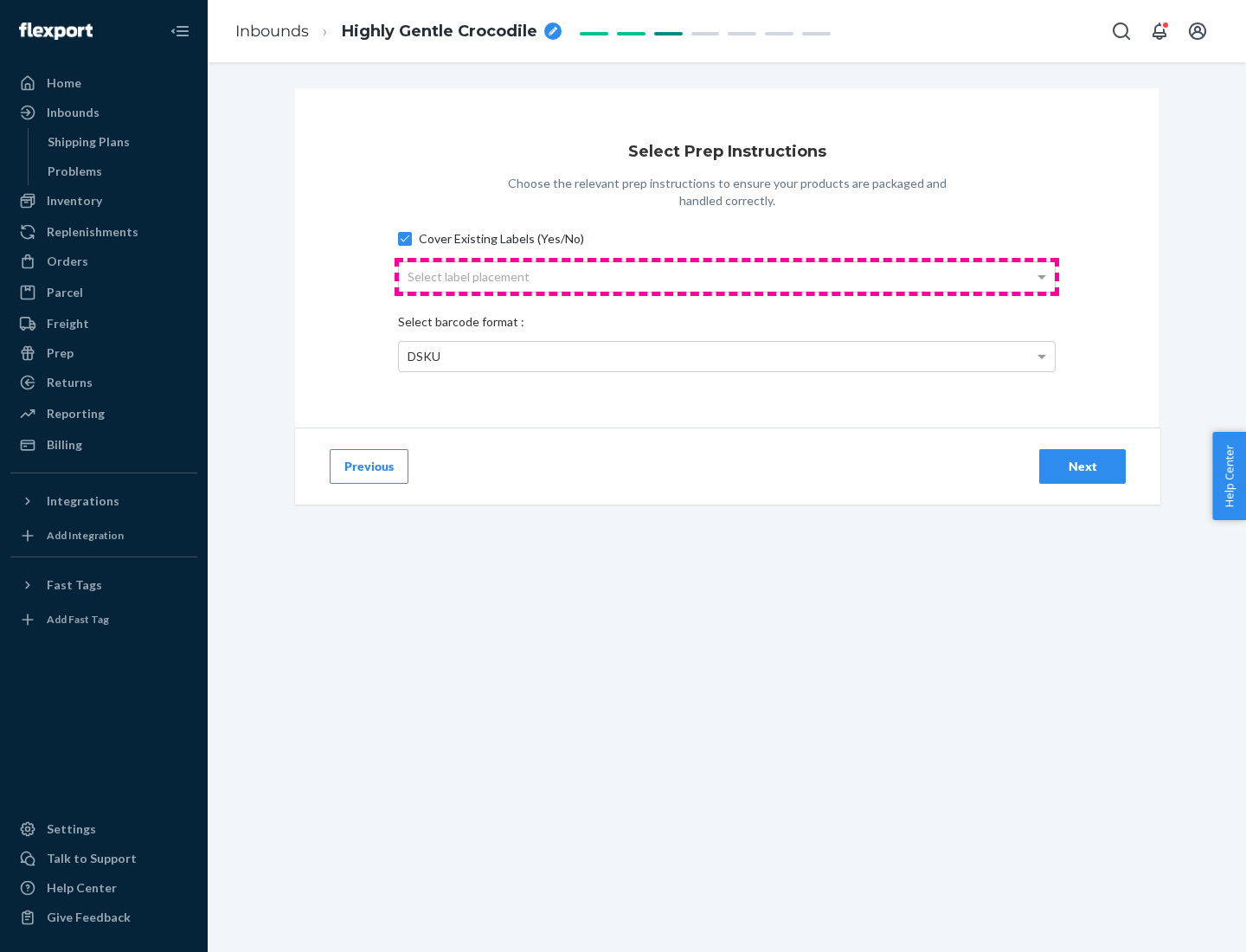
click at [727, 276] on div "Select label placement" at bounding box center [727, 277] width 656 height 30
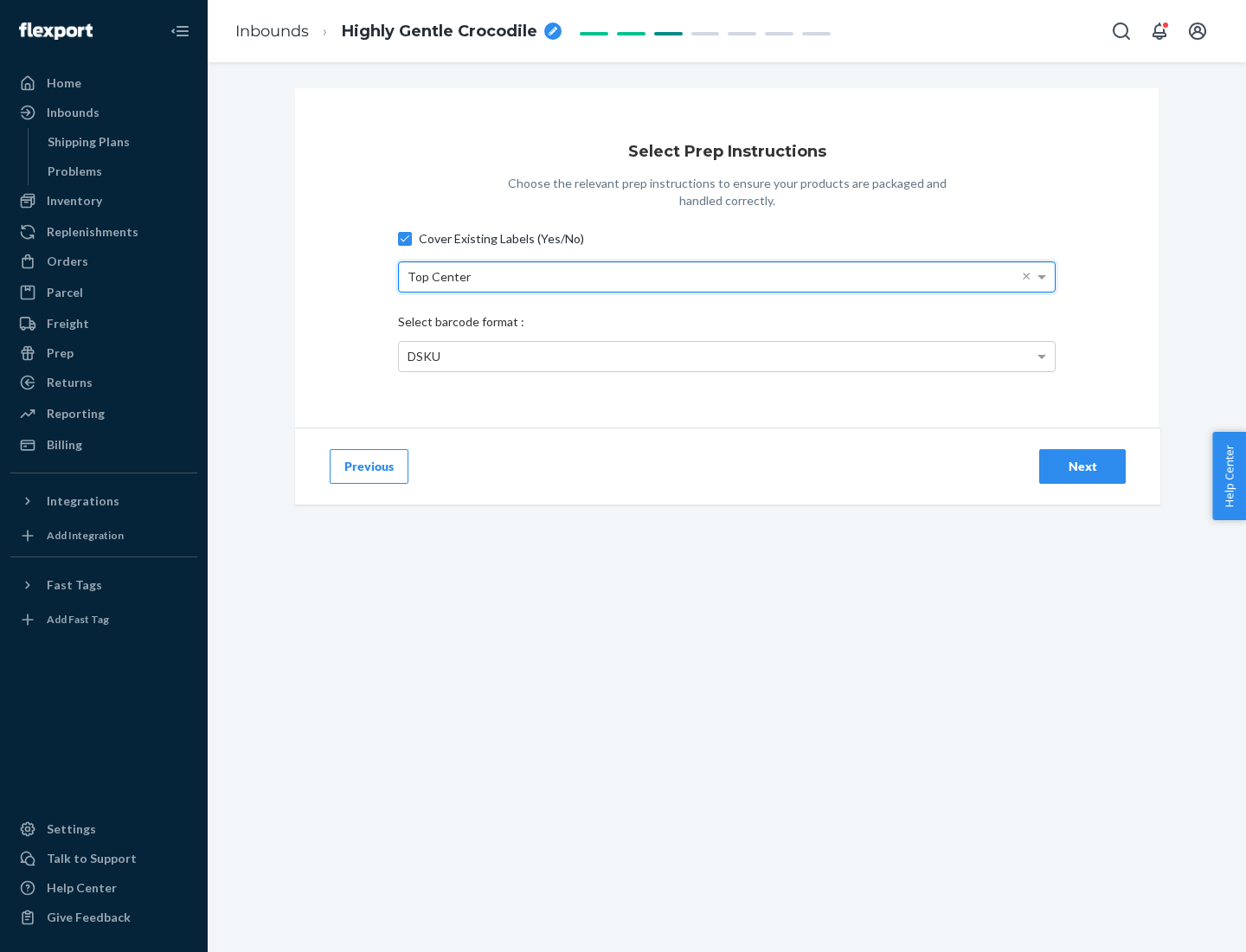
click at [727, 356] on div "DSKU" at bounding box center [727, 357] width 656 height 30
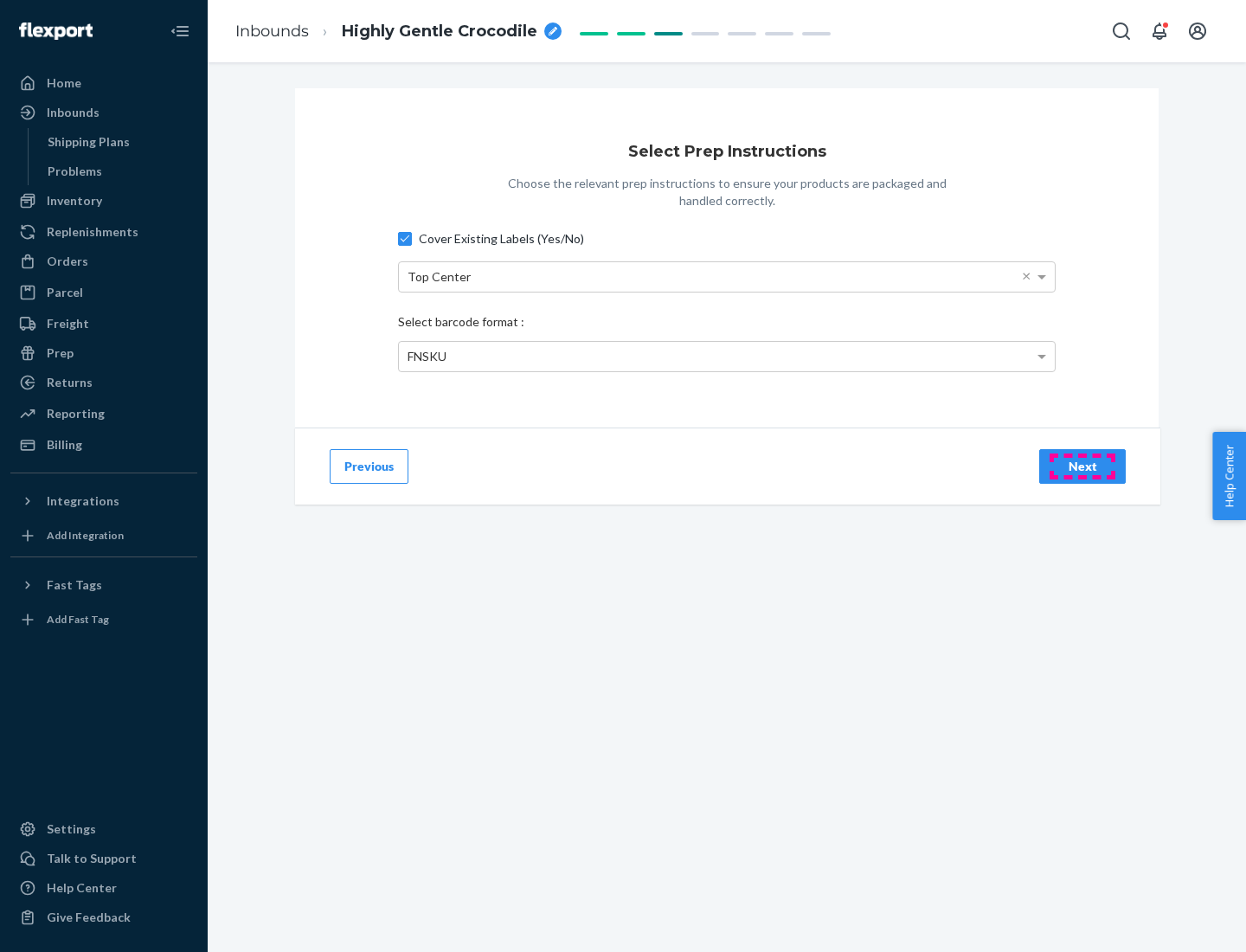
click at [1082, 466] on div "Next" at bounding box center [1082, 466] width 57 height 17
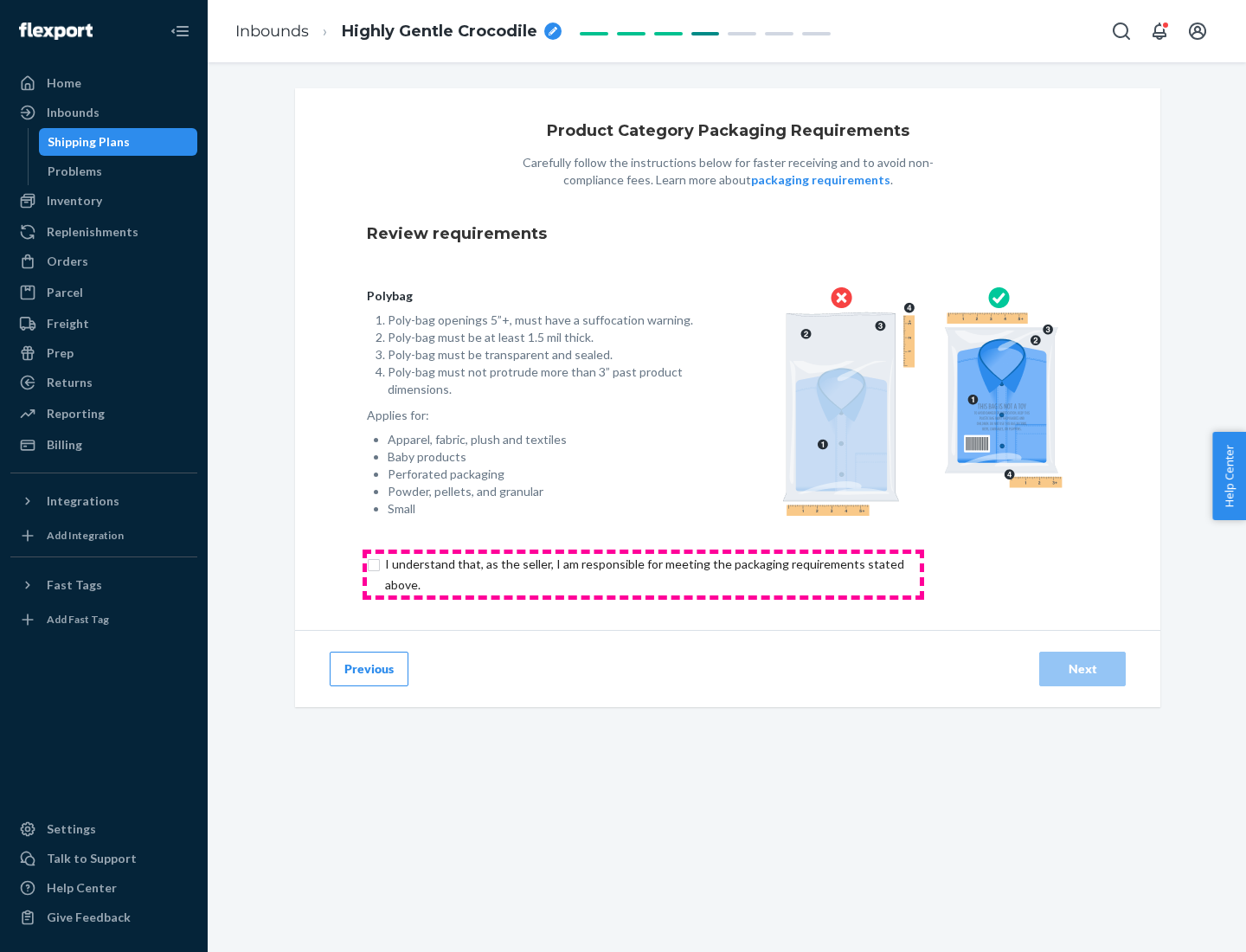
click at [643, 574] on input "checkbox" at bounding box center [655, 575] width 575 height 42
checkbox input "true"
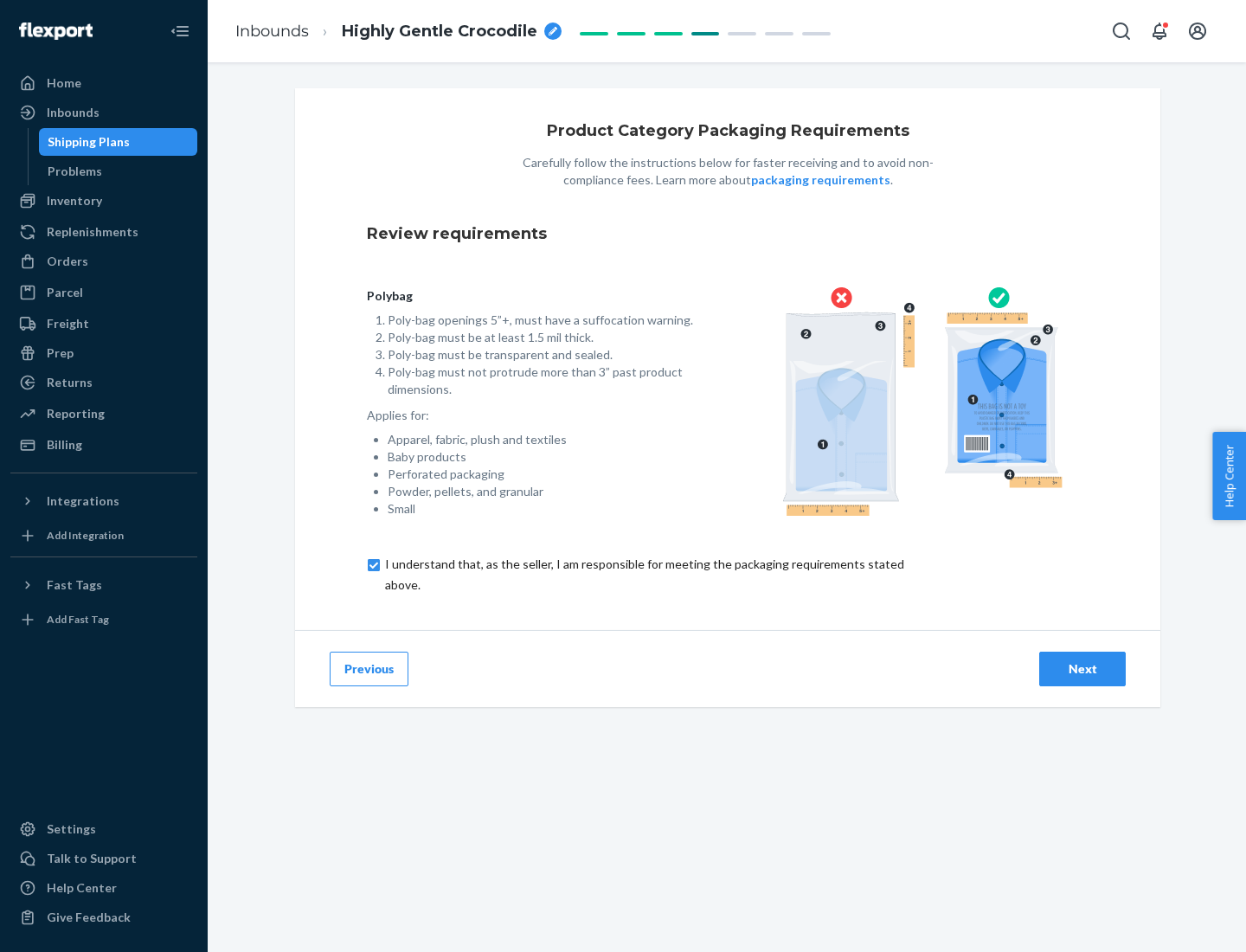
click at [1082, 668] on div "Next" at bounding box center [1082, 669] width 57 height 17
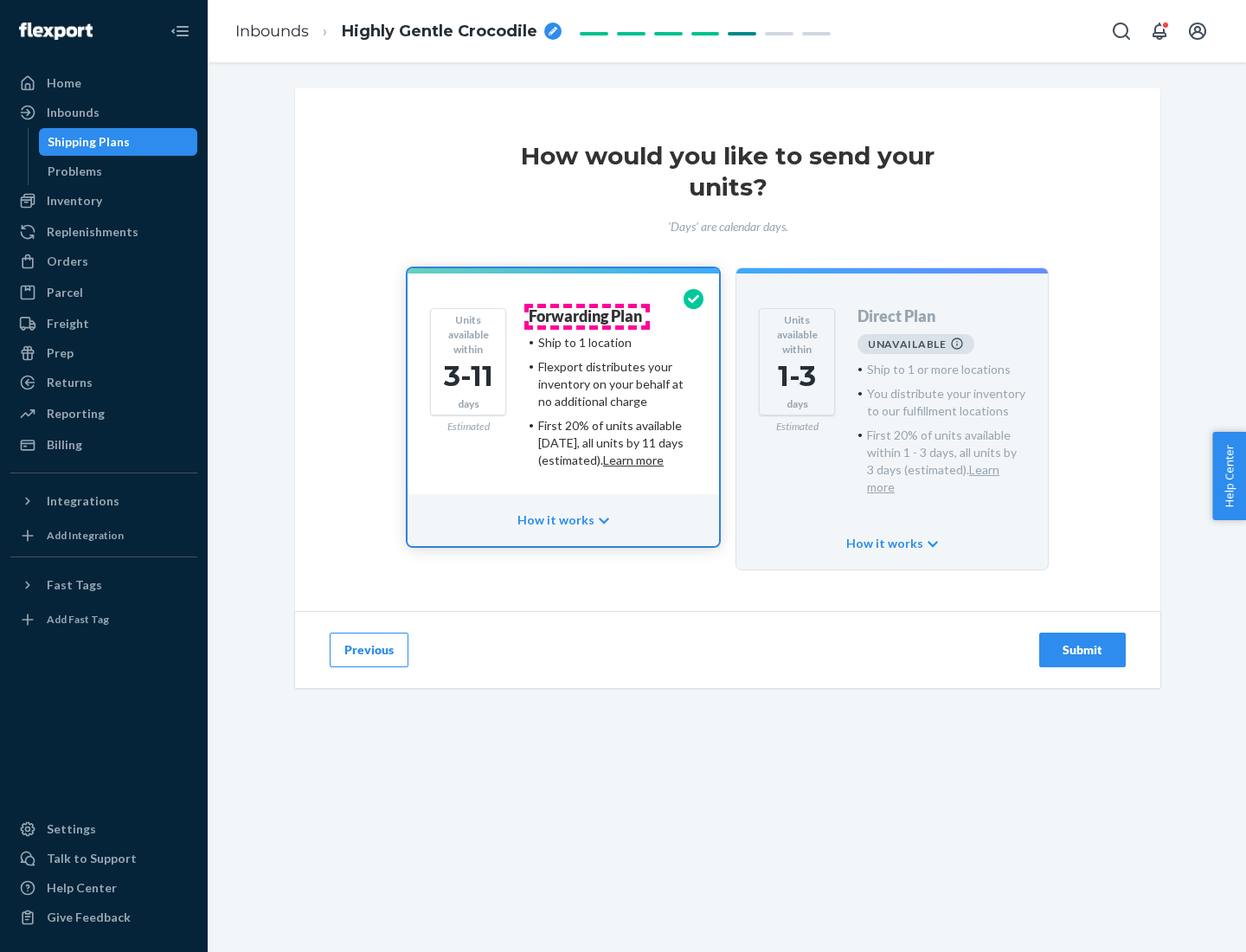
click at [586, 316] on h4 "Forwarding Plan" at bounding box center [585, 316] width 113 height 17
click at [1082, 642] on div "Submit" at bounding box center [1082, 650] width 57 height 17
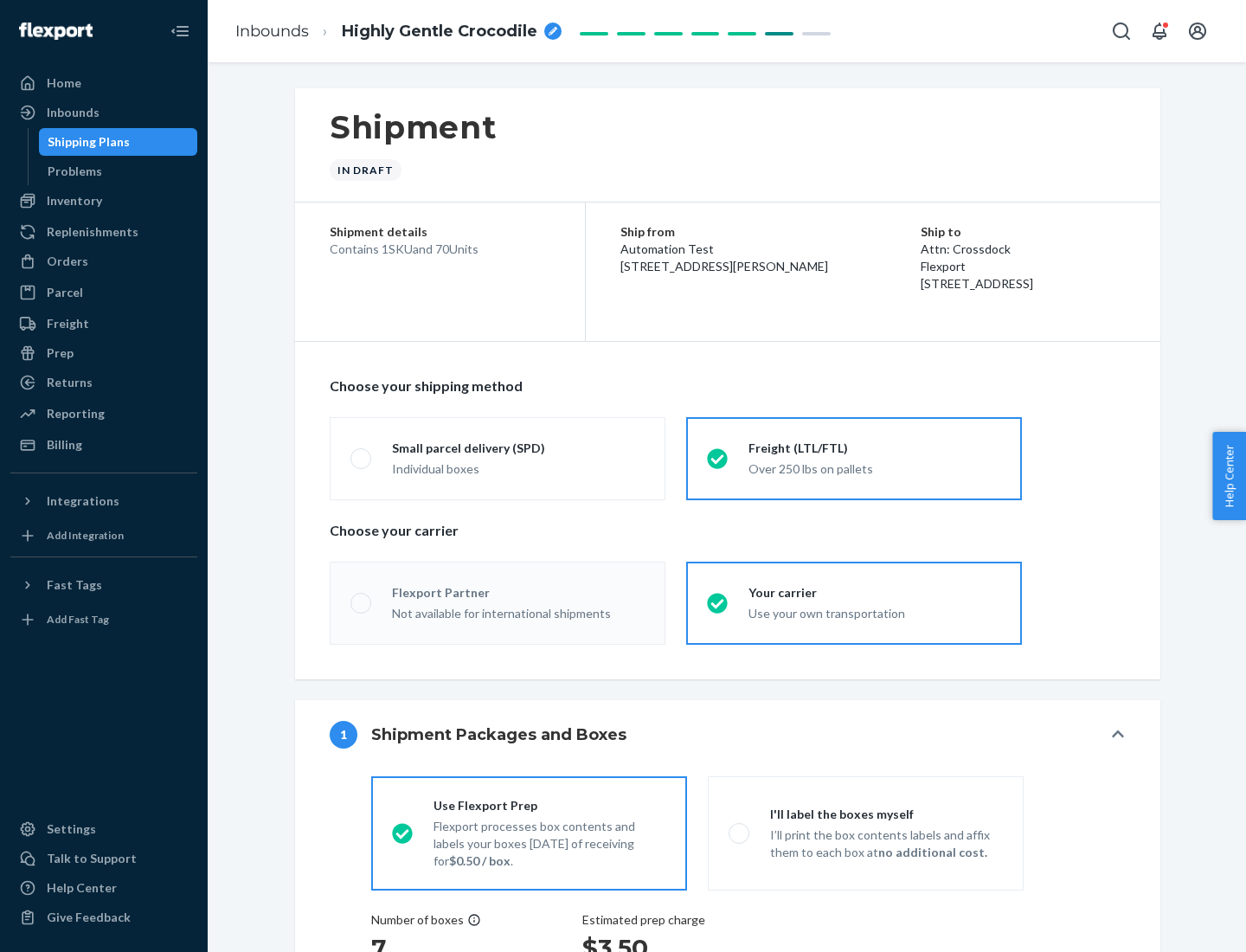
radio input "true"
radio input "false"
radio input "true"
radio input "false"
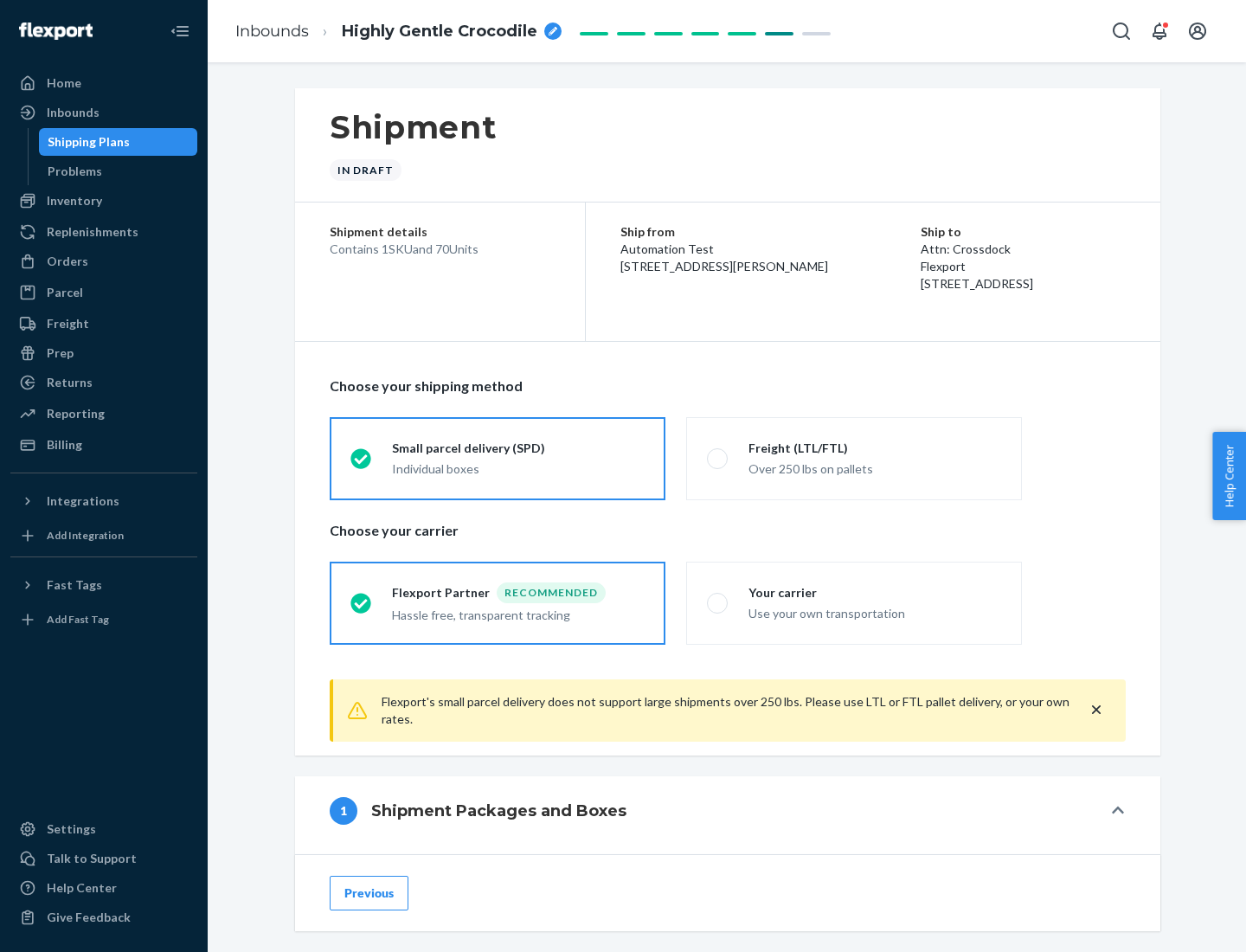
click at [854, 458] on div "Over 250 lbs on pallets" at bounding box center [874, 467] width 252 height 21
click at [718, 458] on input "Freight (LTL/FTL) Over 250 lbs on pallets" at bounding box center [712, 458] width 11 height 11
radio input "true"
radio input "false"
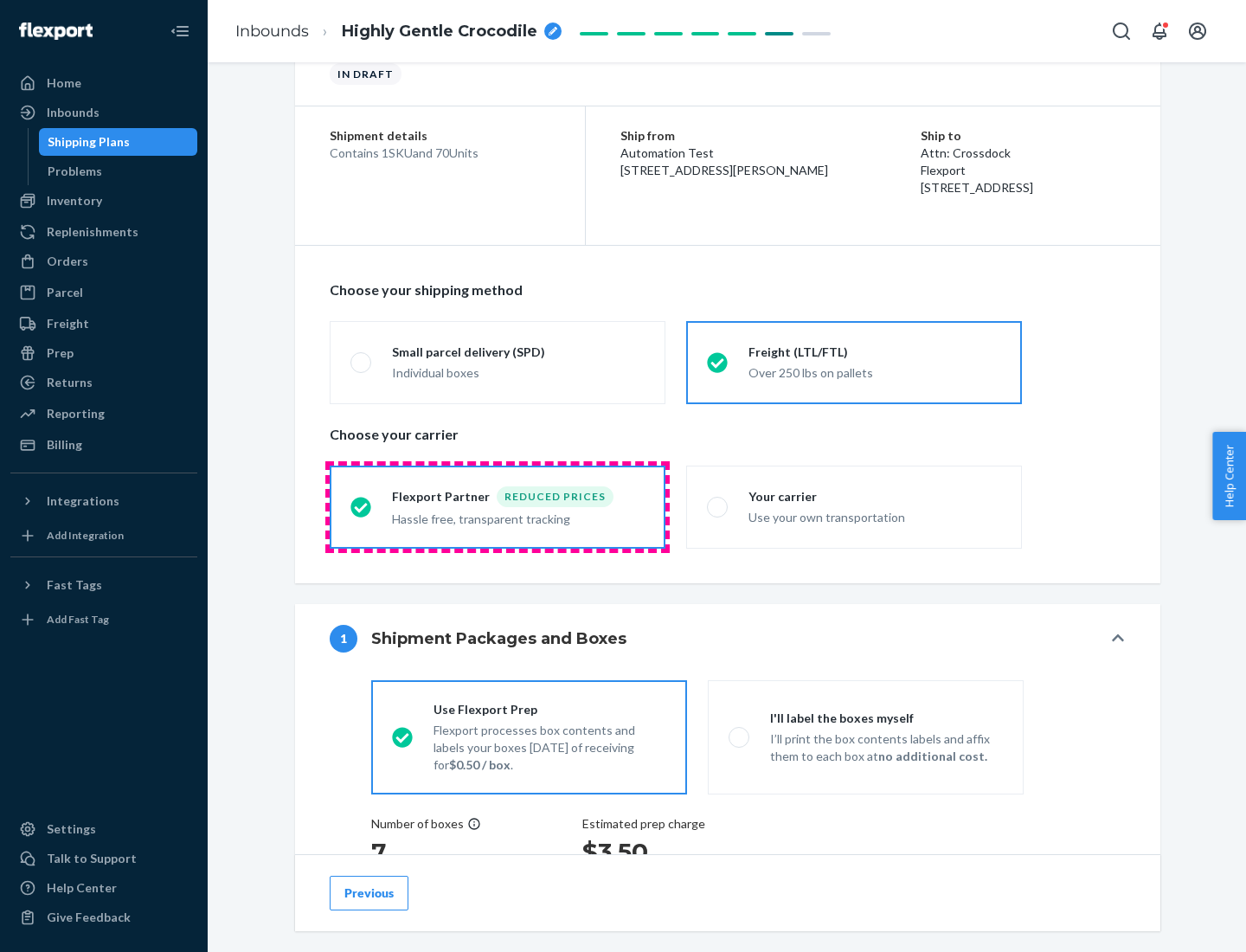
click at [498, 507] on div "Hassle free, transparent tracking" at bounding box center [518, 517] width 252 height 21
click at [362, 506] on input "Flexport Partner Reduced prices Hassle free, transparent tracking" at bounding box center [356, 507] width 11 height 11
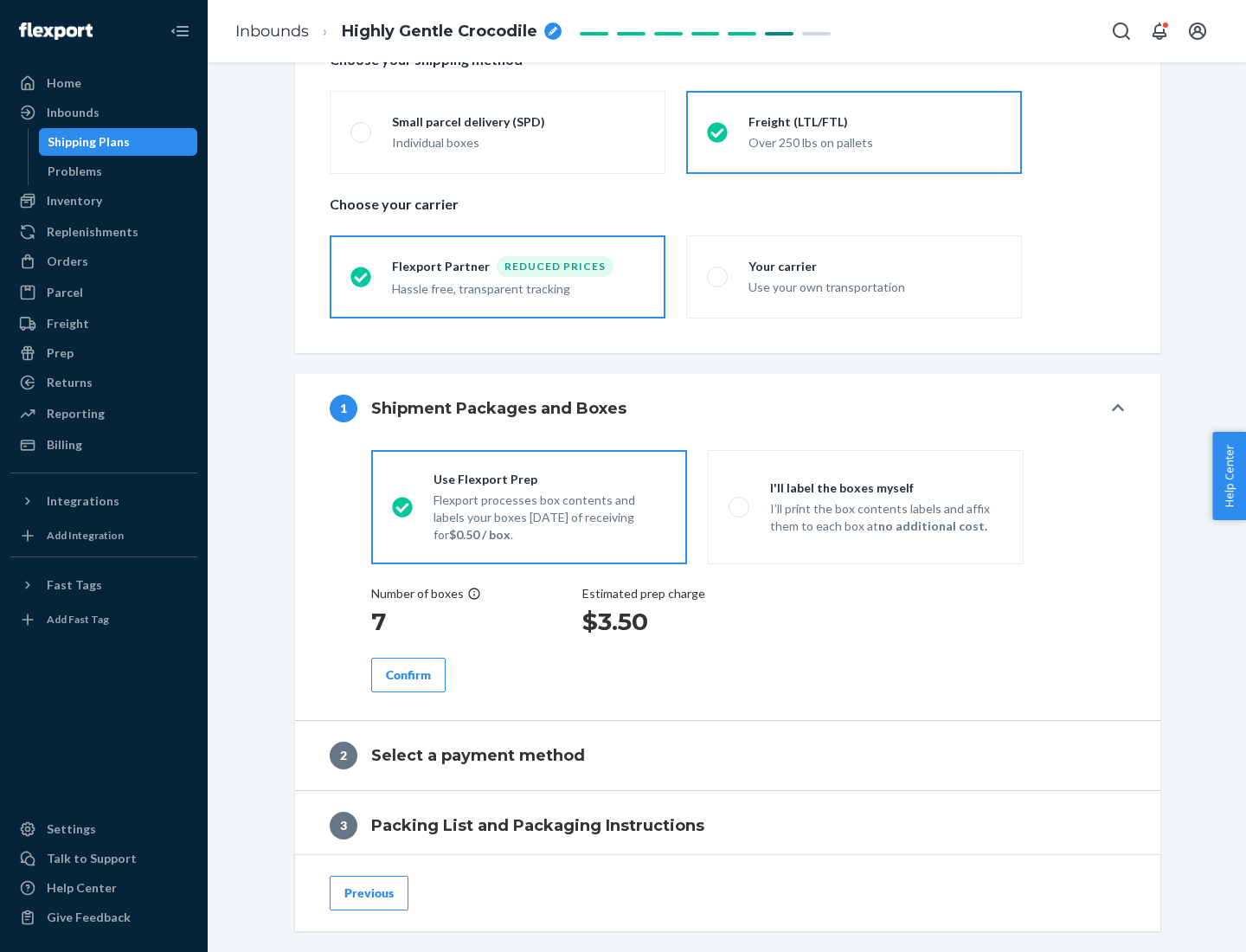
click at [865, 506] on p "I’ll print the box contents labels and affix them to each box at no additional …" at bounding box center [886, 518] width 233 height 34
click at [740, 506] on input "I'll label the boxes myself I’ll print the box contents labels and affix them t…" at bounding box center [734, 507] width 11 height 11
radio input "true"
radio input "false"
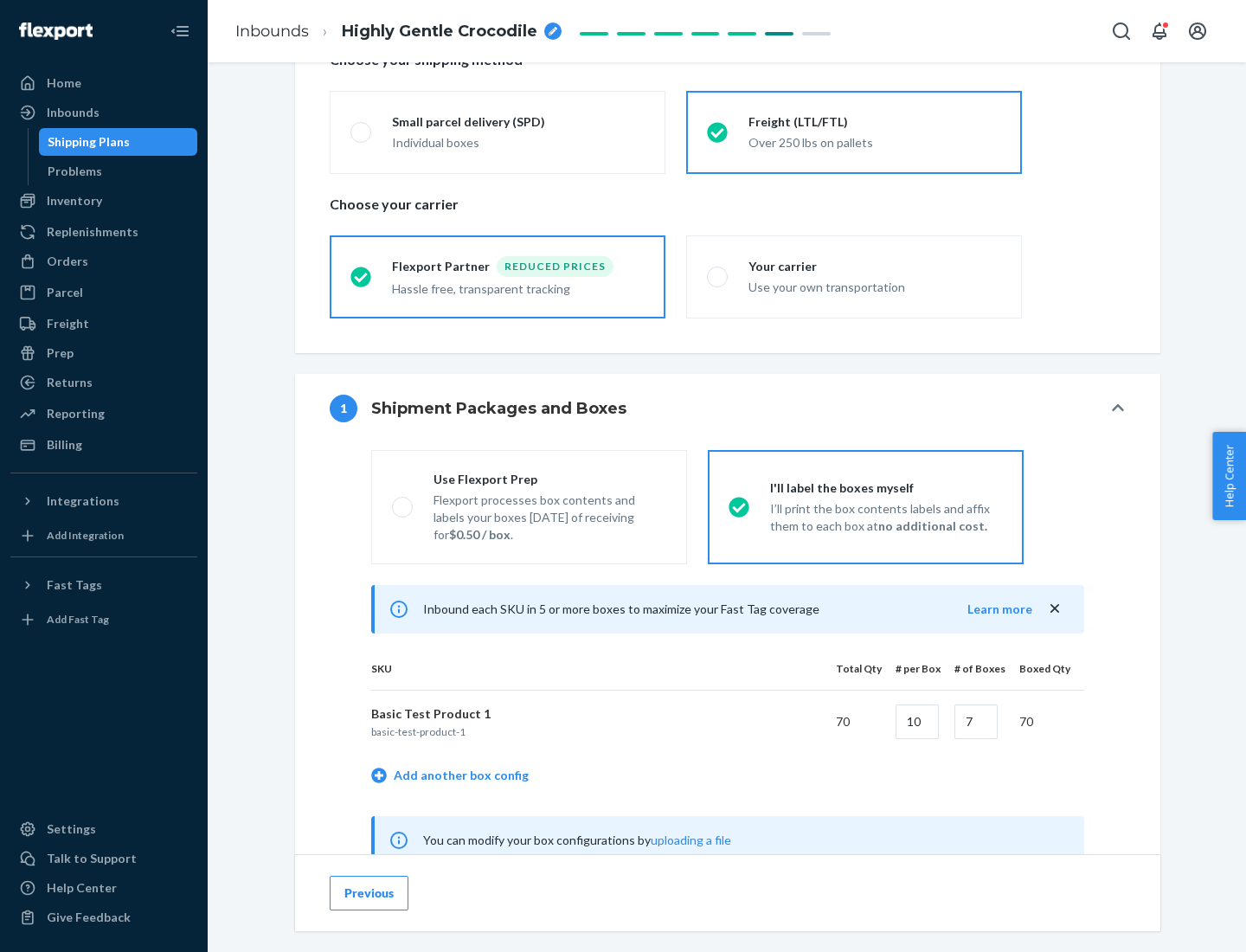
scroll to position [541, 0]
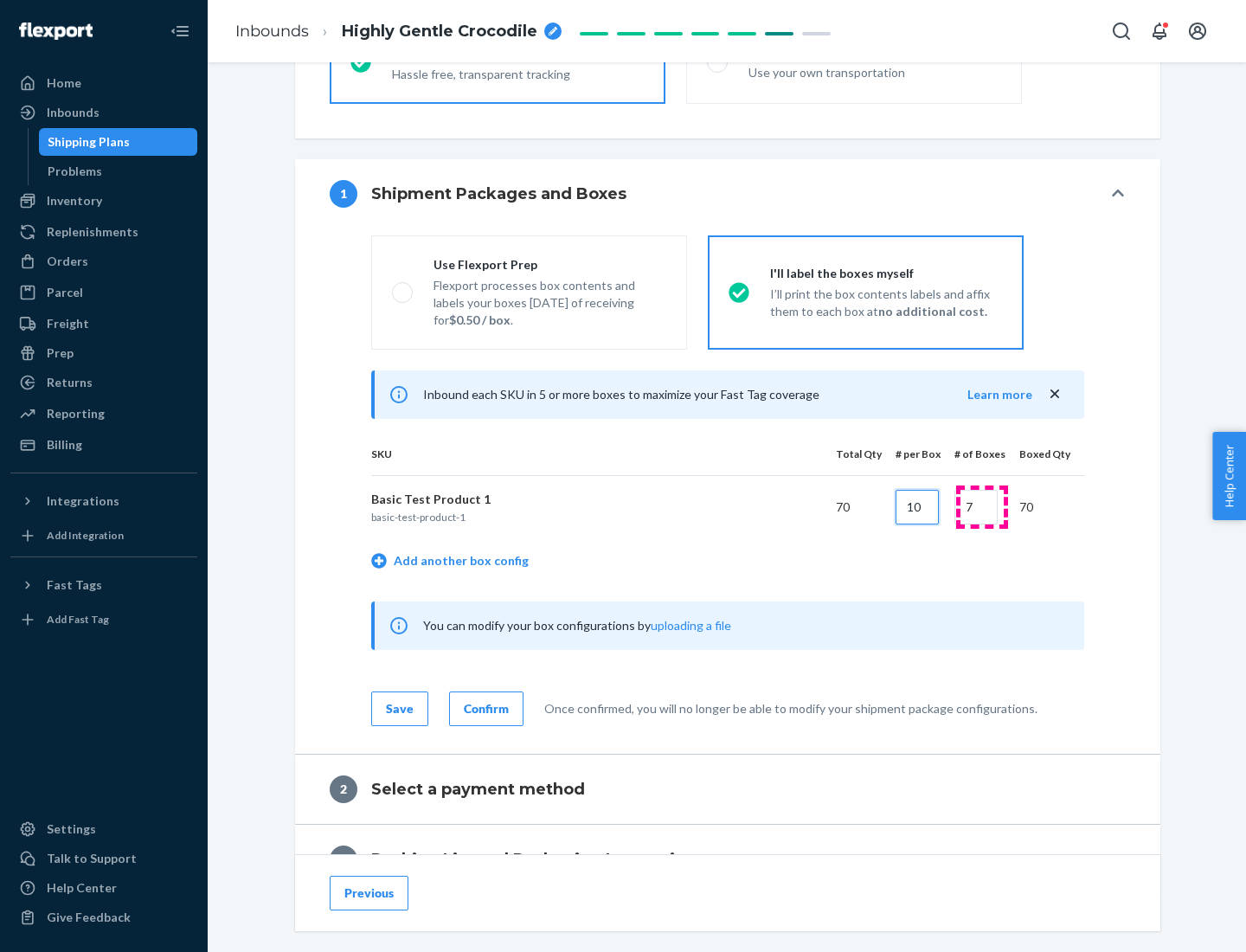
type input "10"
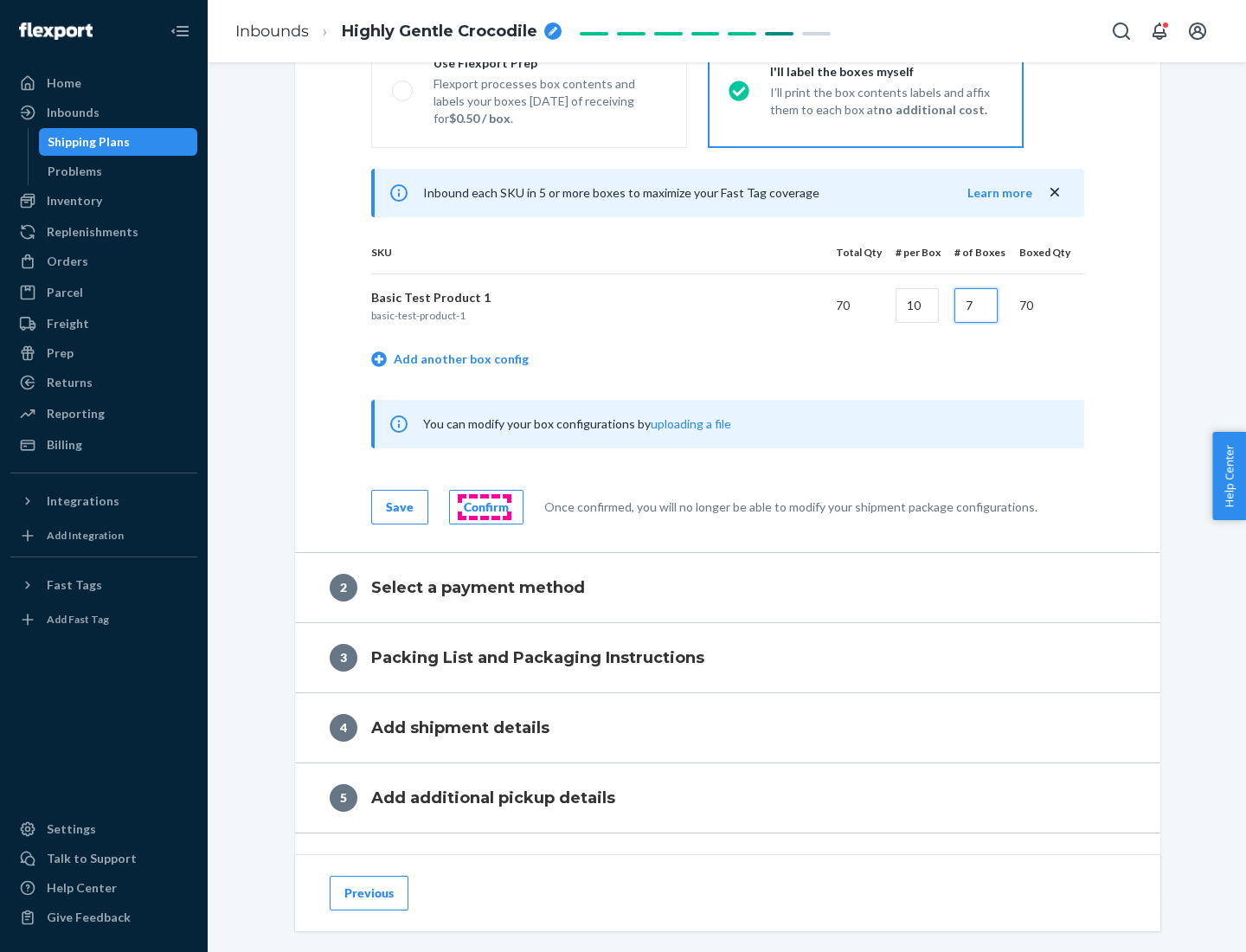
type input "7"
click at [484, 506] on div "Confirm" at bounding box center [487, 507] width 45 height 17
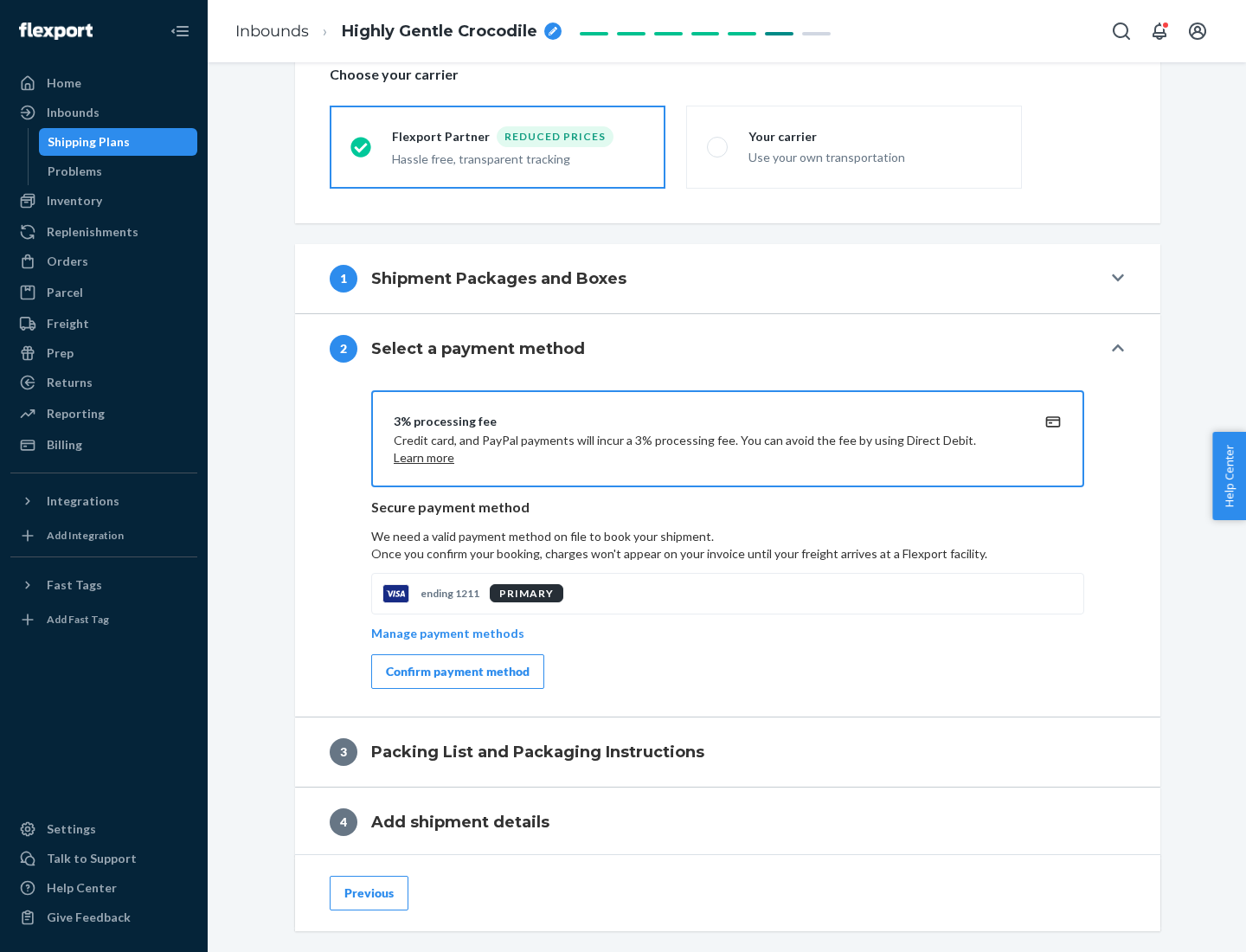
scroll to position [621, 0]
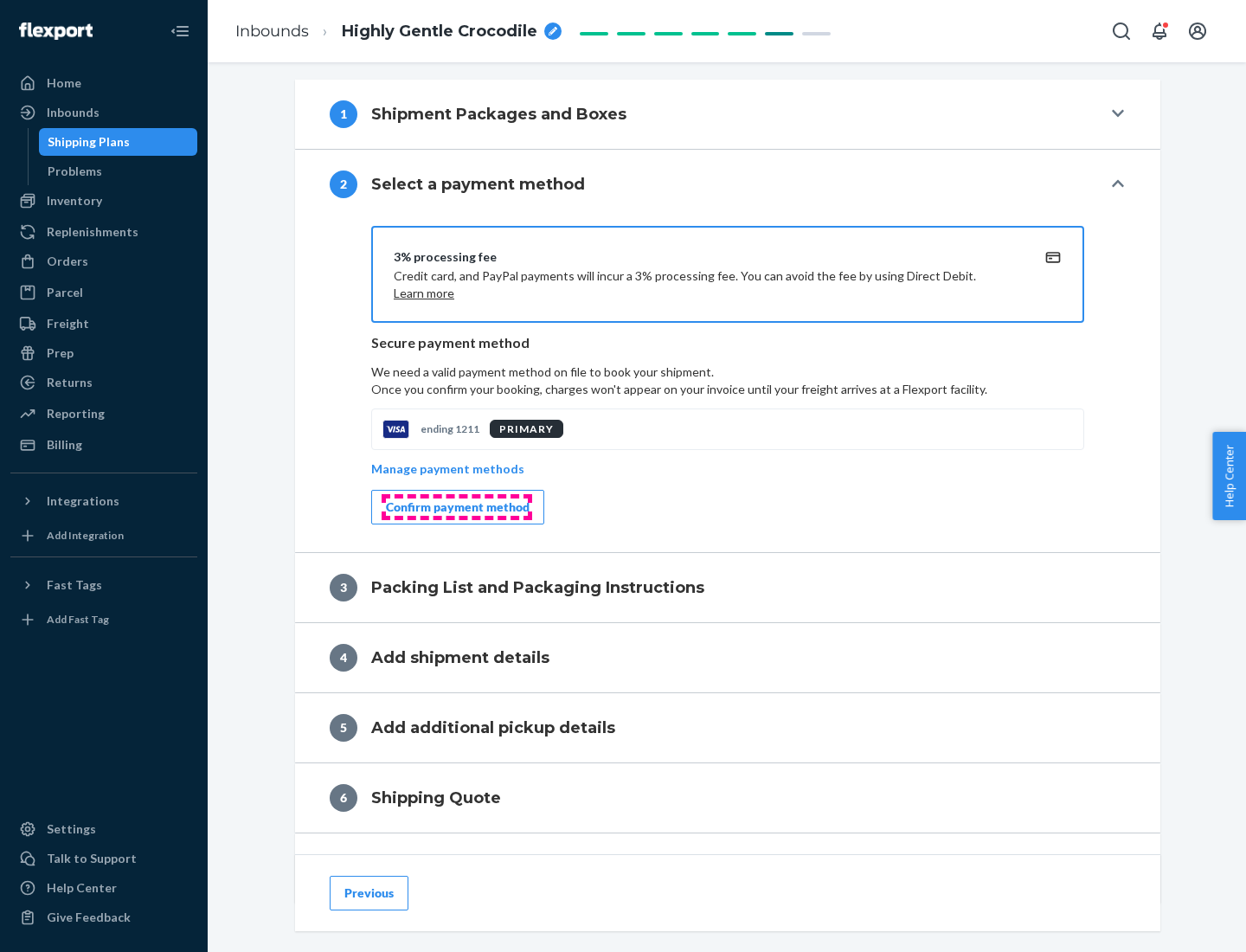
click at [456, 507] on div "Confirm payment method" at bounding box center [458, 507] width 144 height 17
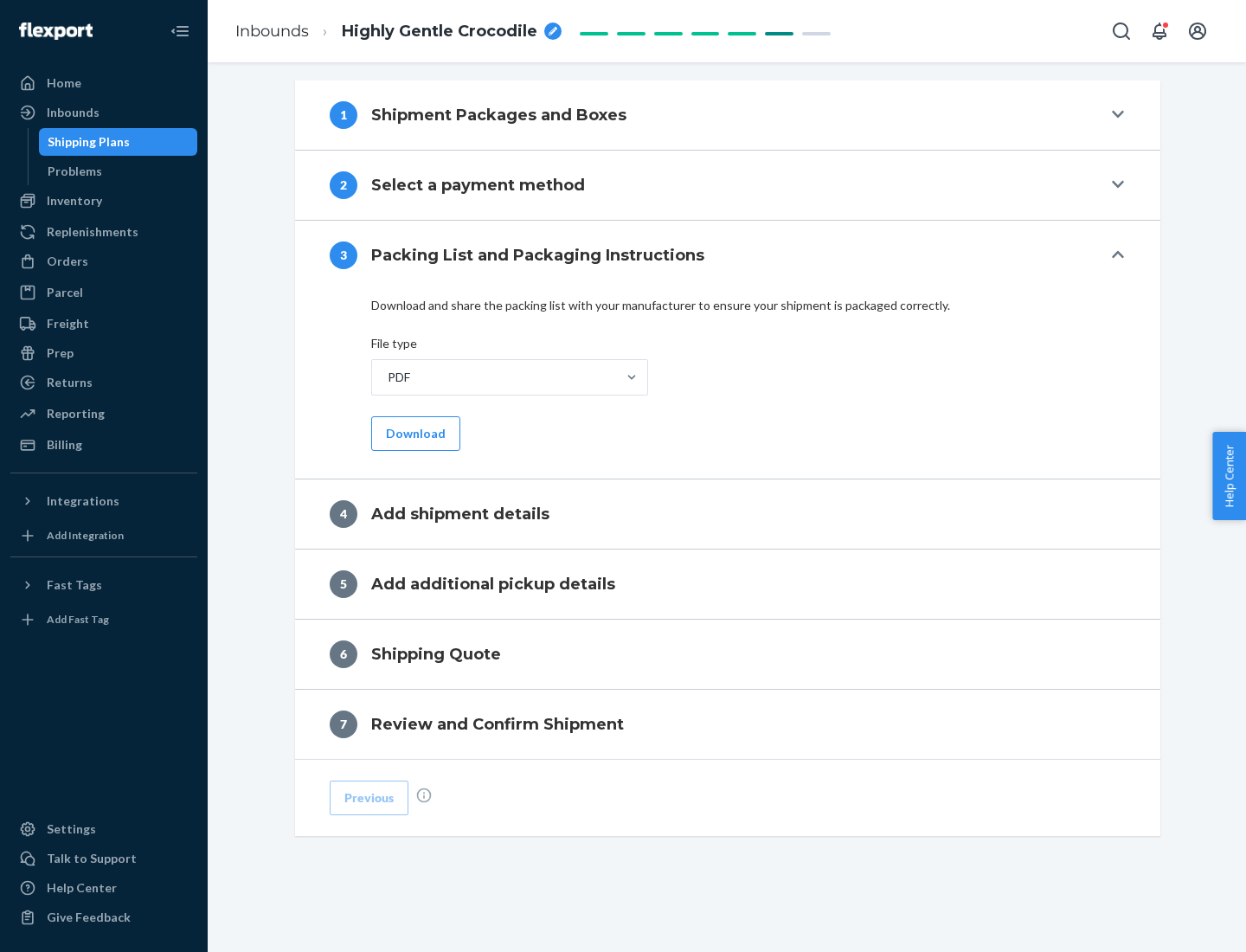
scroll to position [546, 0]
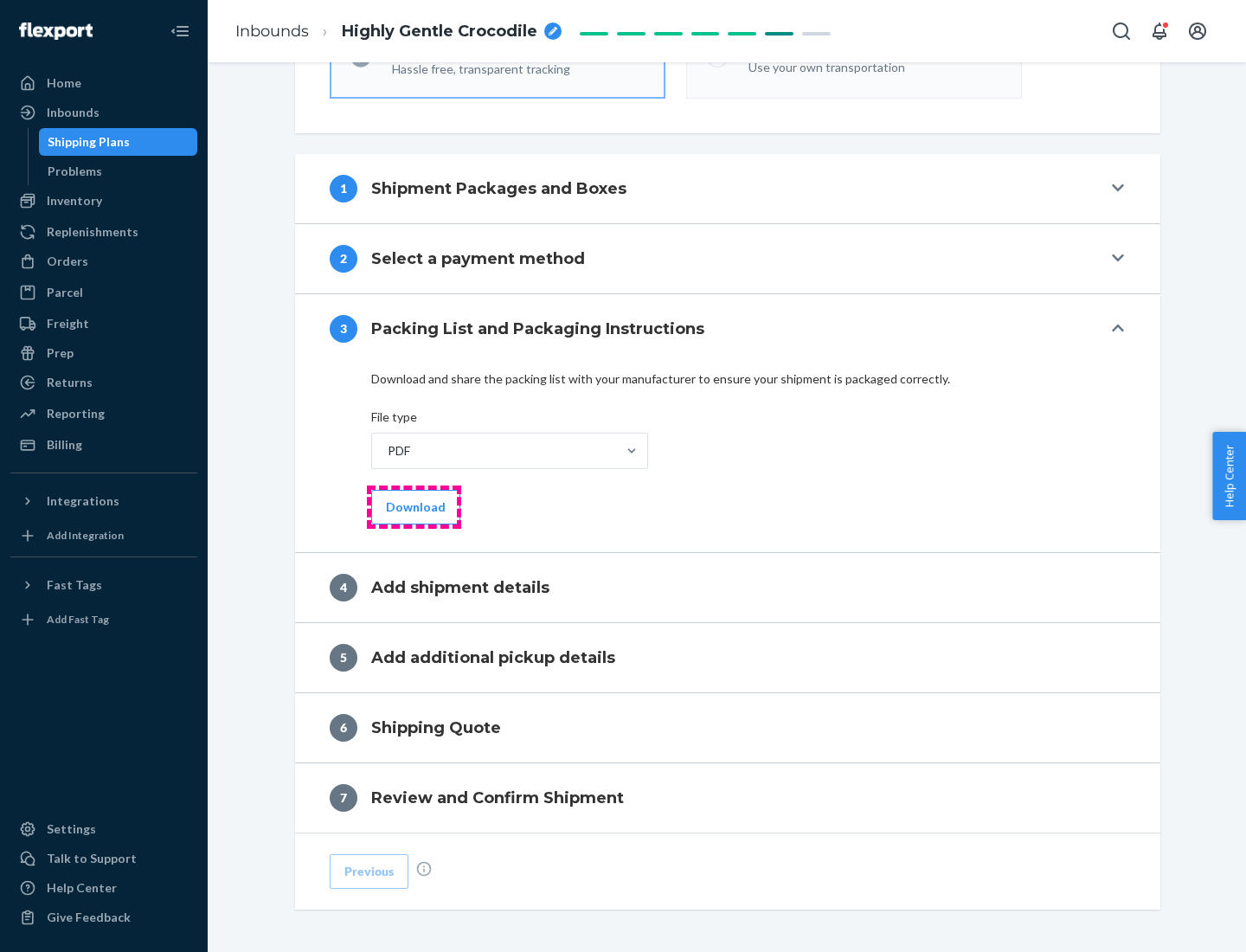
click at [414, 506] on button "Download" at bounding box center [415, 507] width 90 height 34
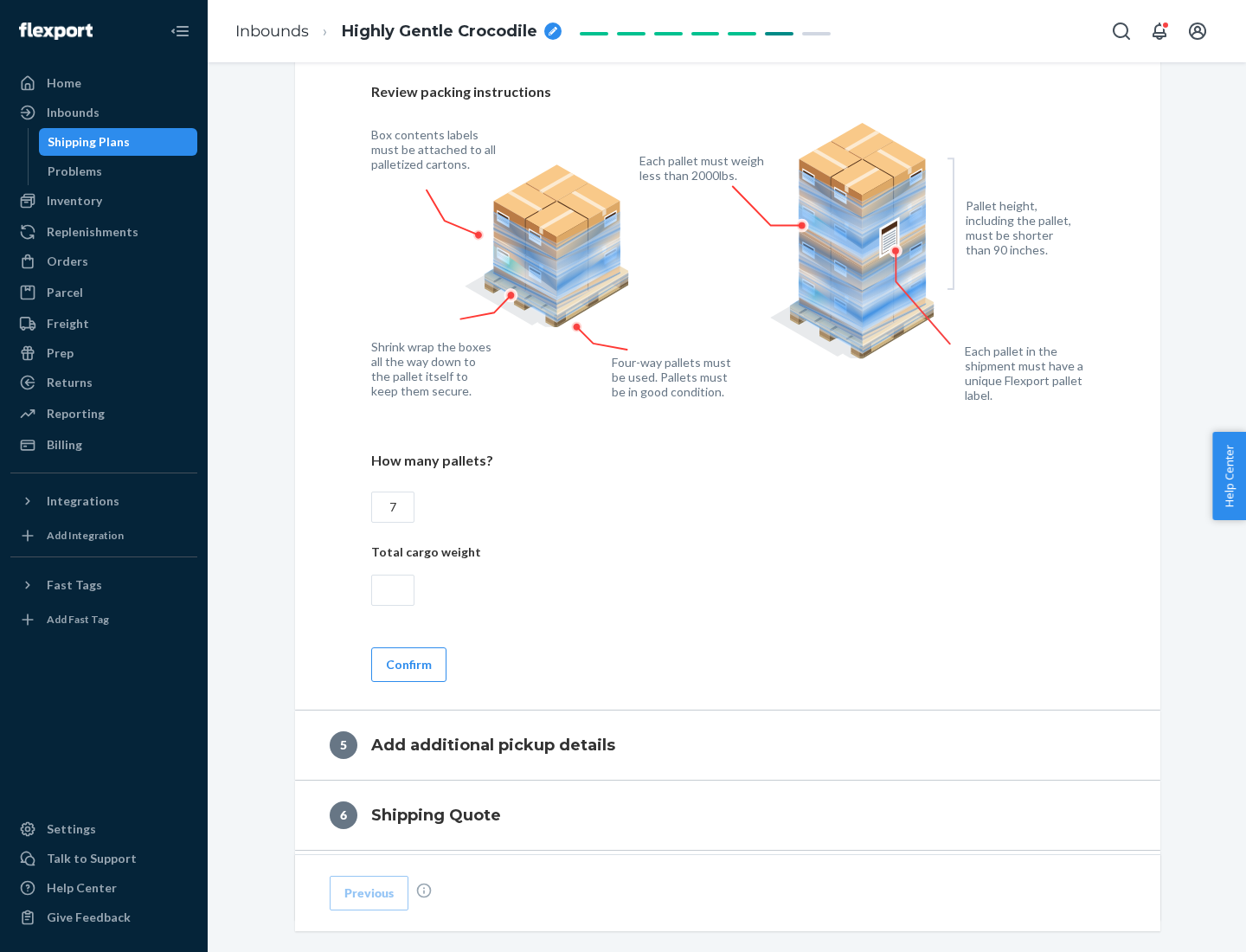
scroll to position [1123, 0]
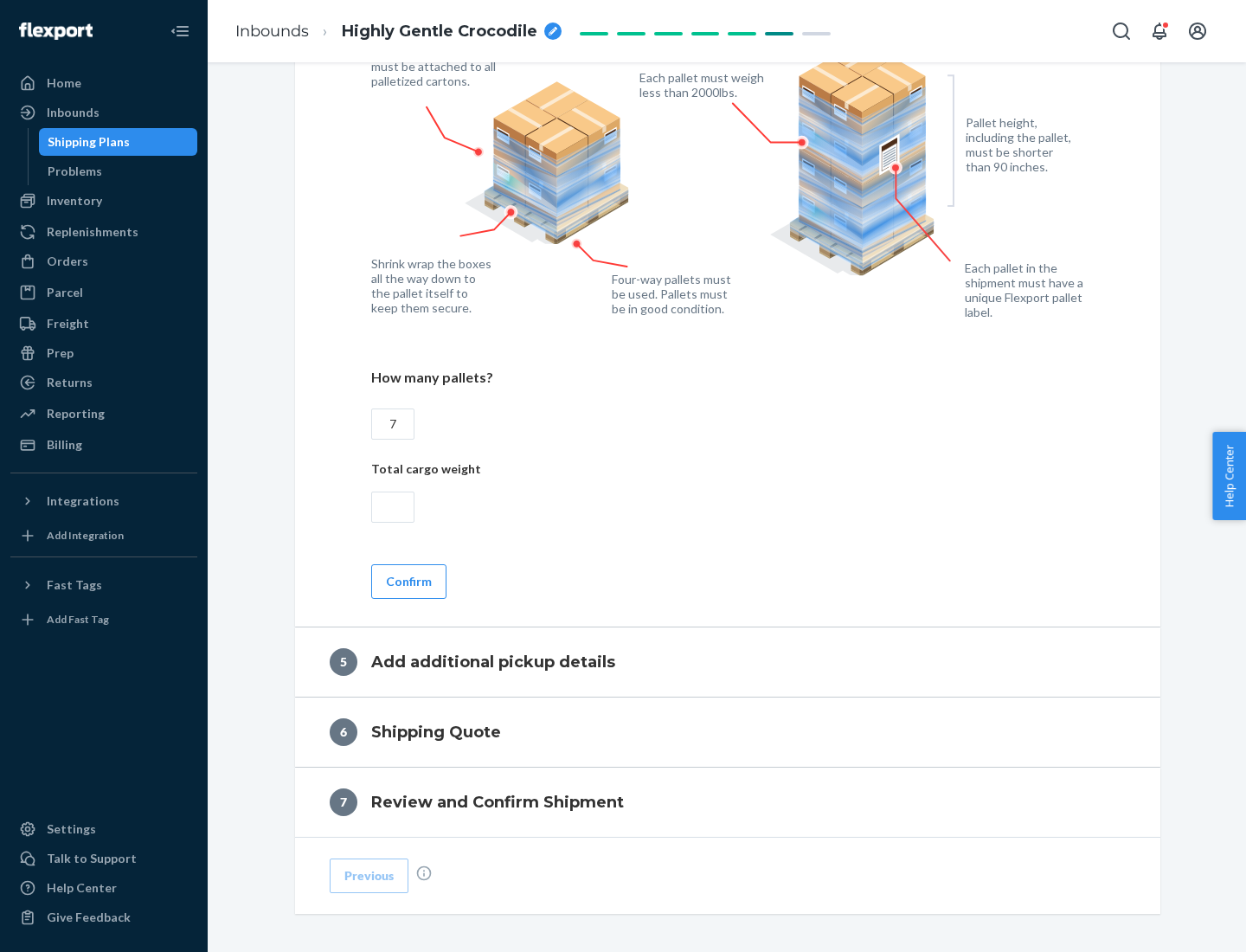
type input "7"
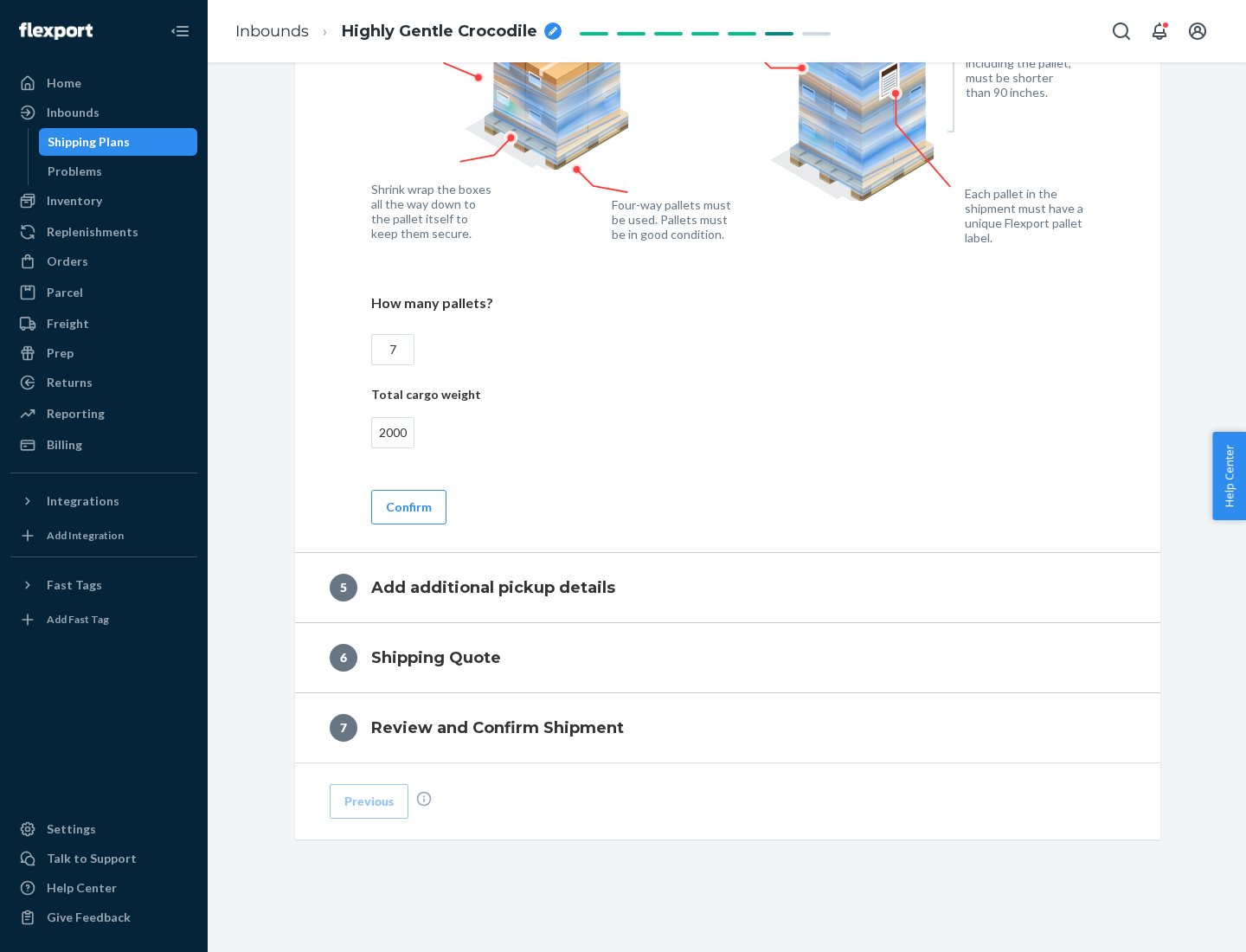
type input "2000"
click at [407, 506] on button "Confirm" at bounding box center [408, 507] width 75 height 34
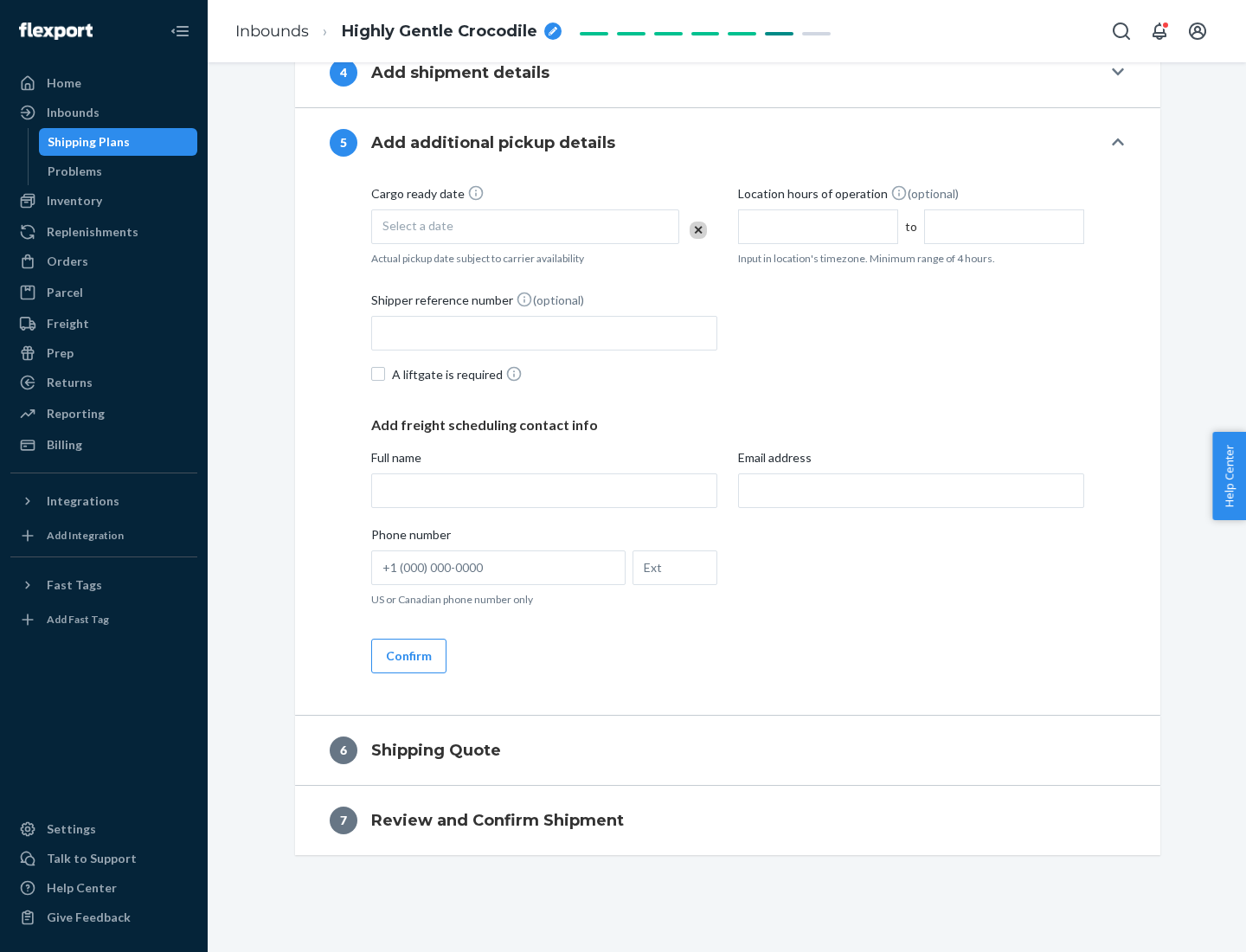
scroll to position [592, 0]
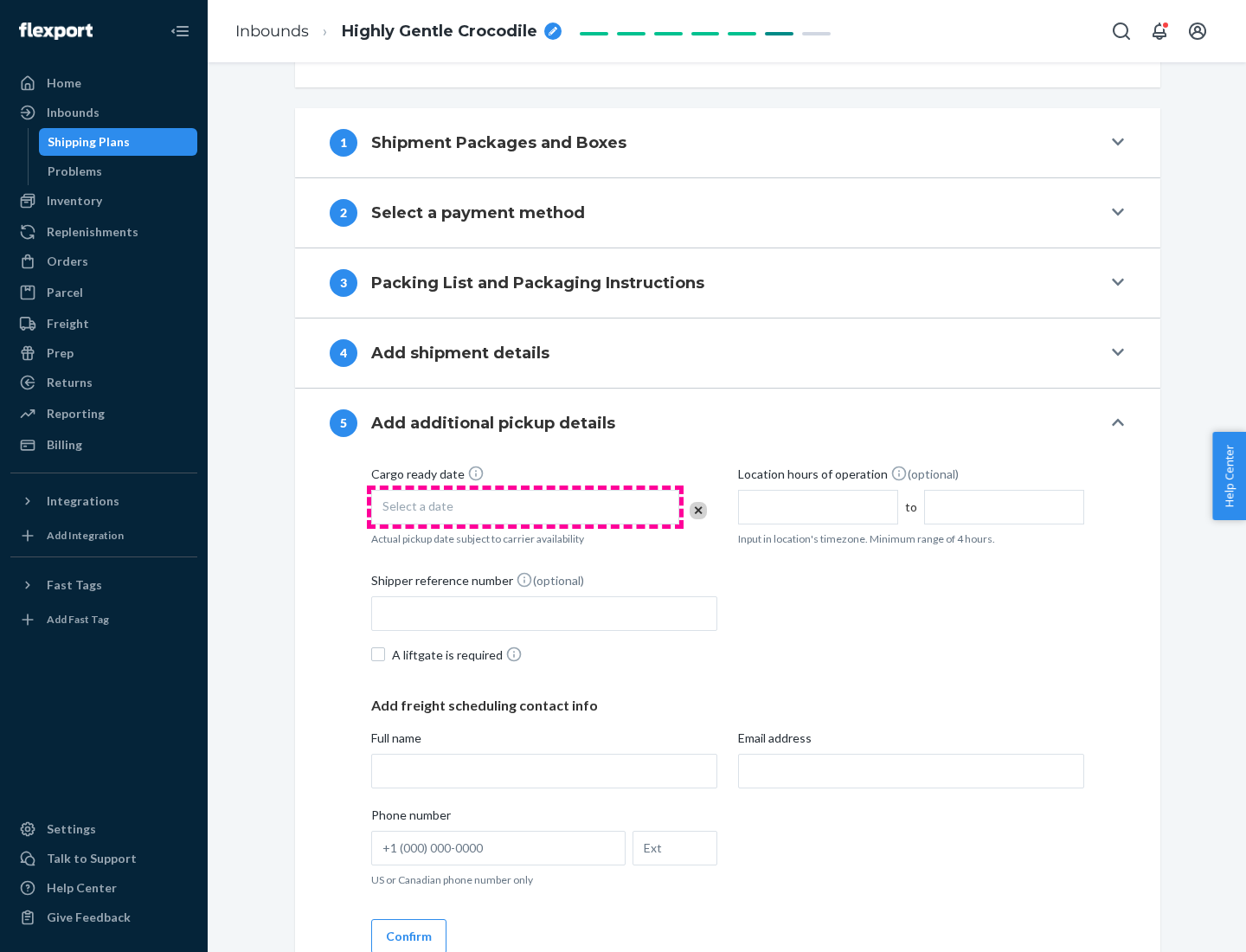
click at [526, 506] on div "Select a date" at bounding box center [525, 507] width 308 height 34
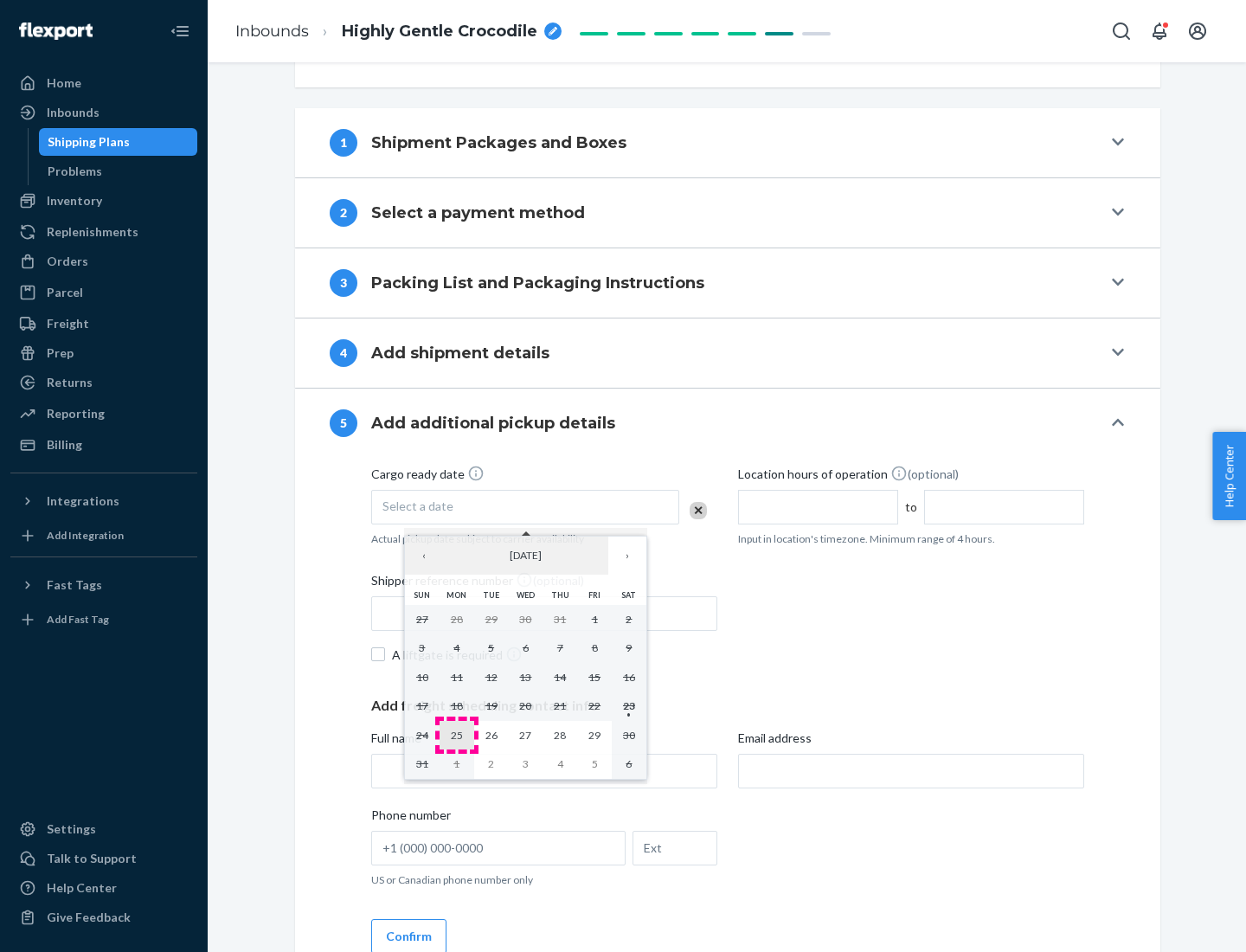
click at [456, 735] on abbr "25" at bounding box center [456, 735] width 12 height 13
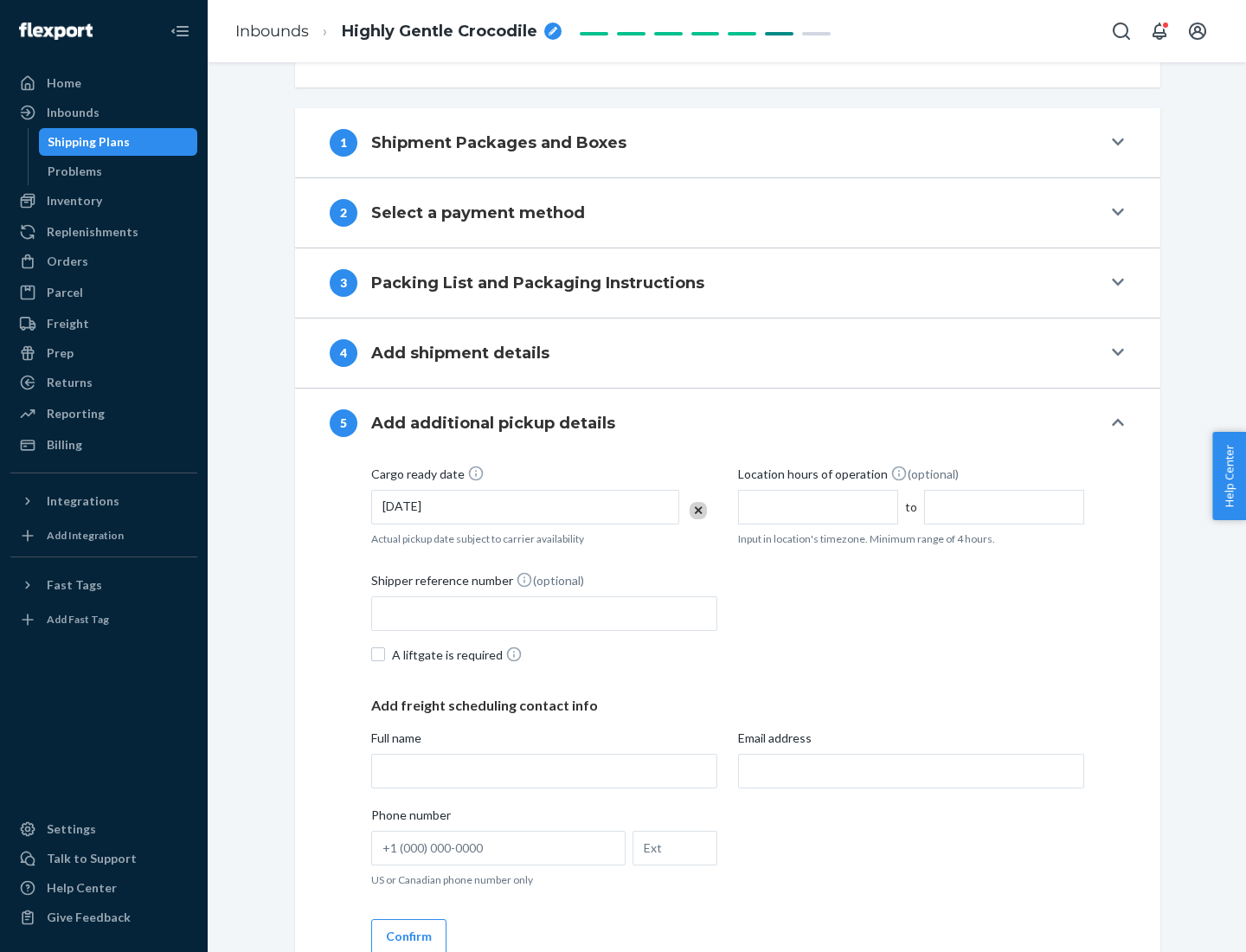
scroll to position [856, 0]
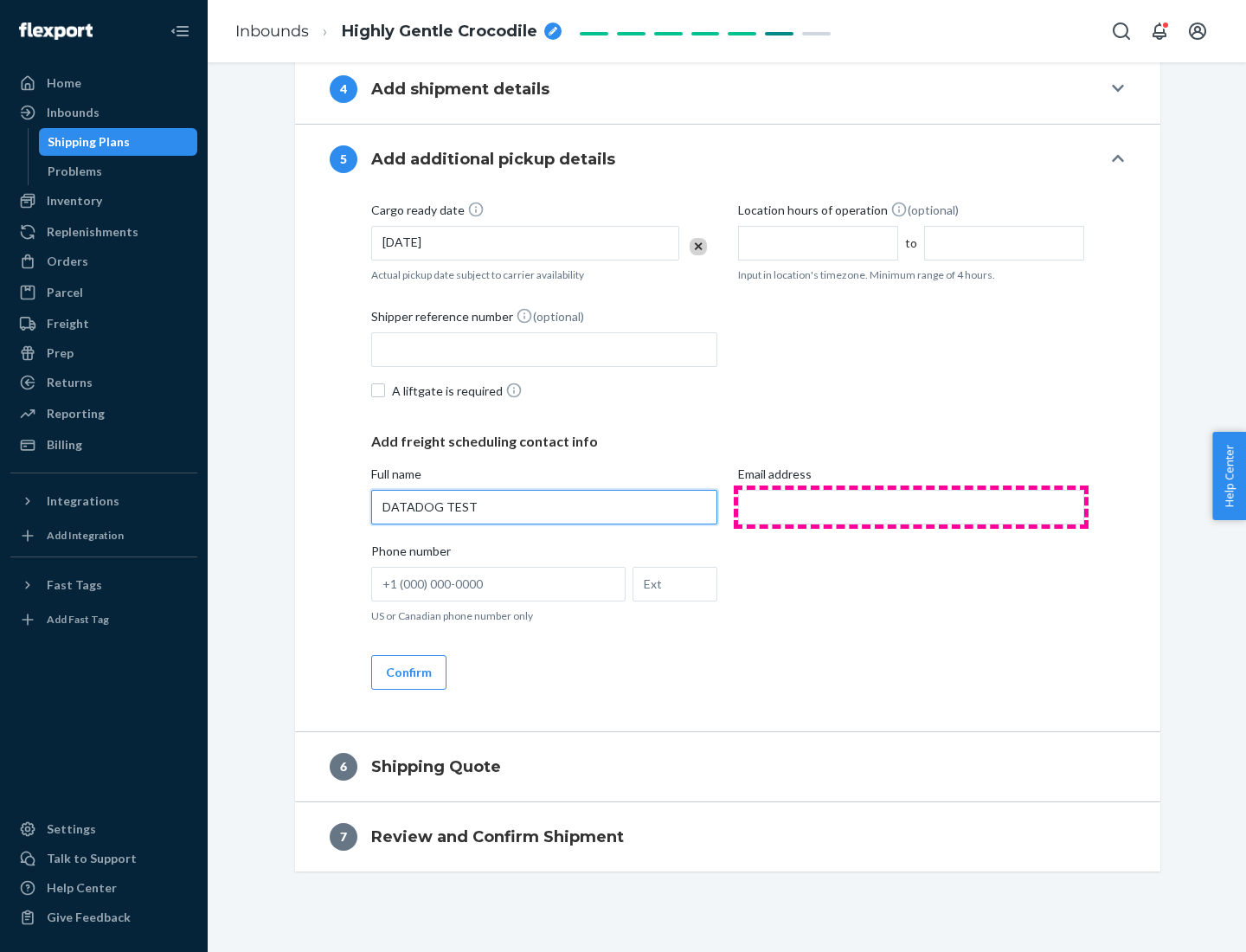
type input "DATADOG TEST"
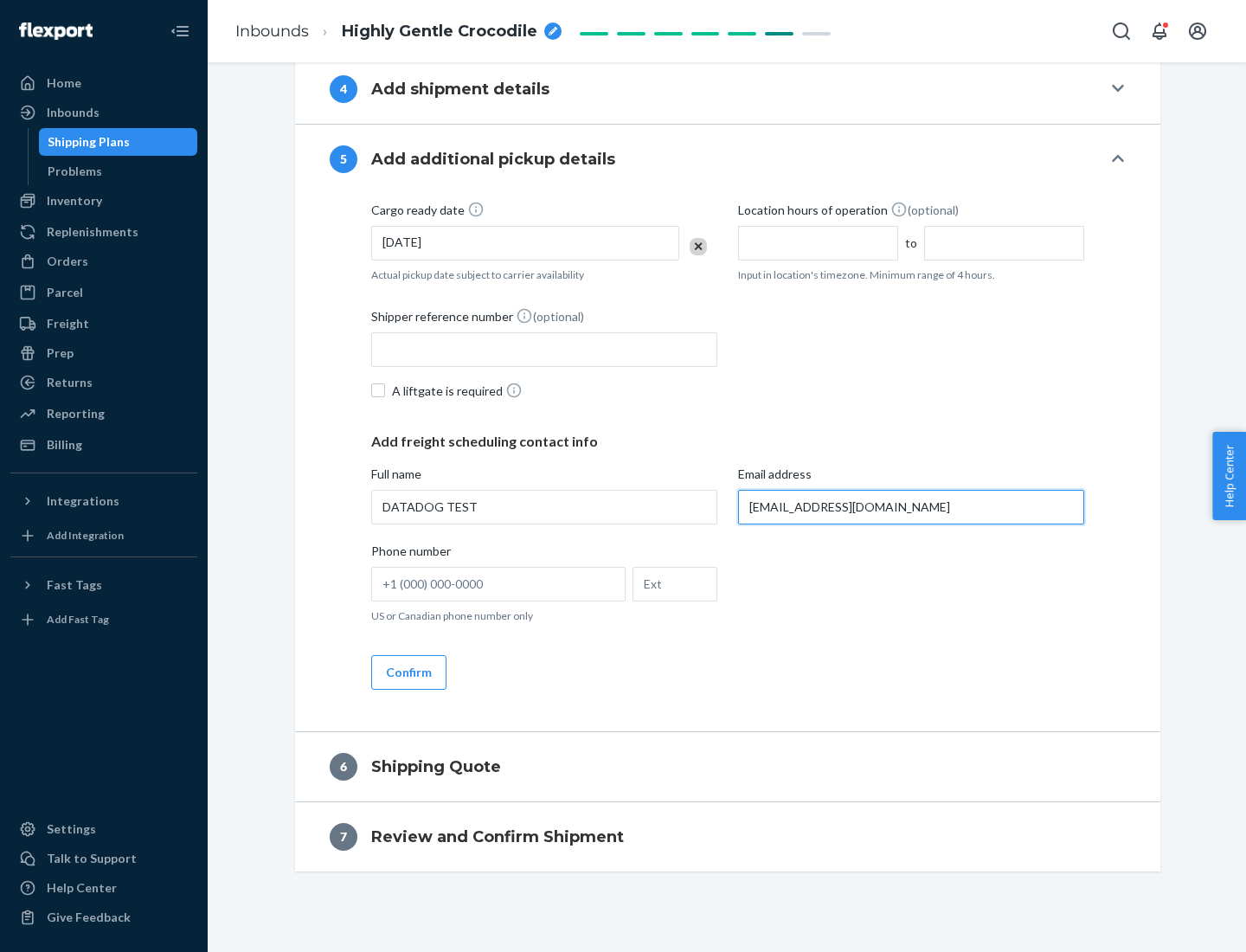
scroll to position [872, 0]
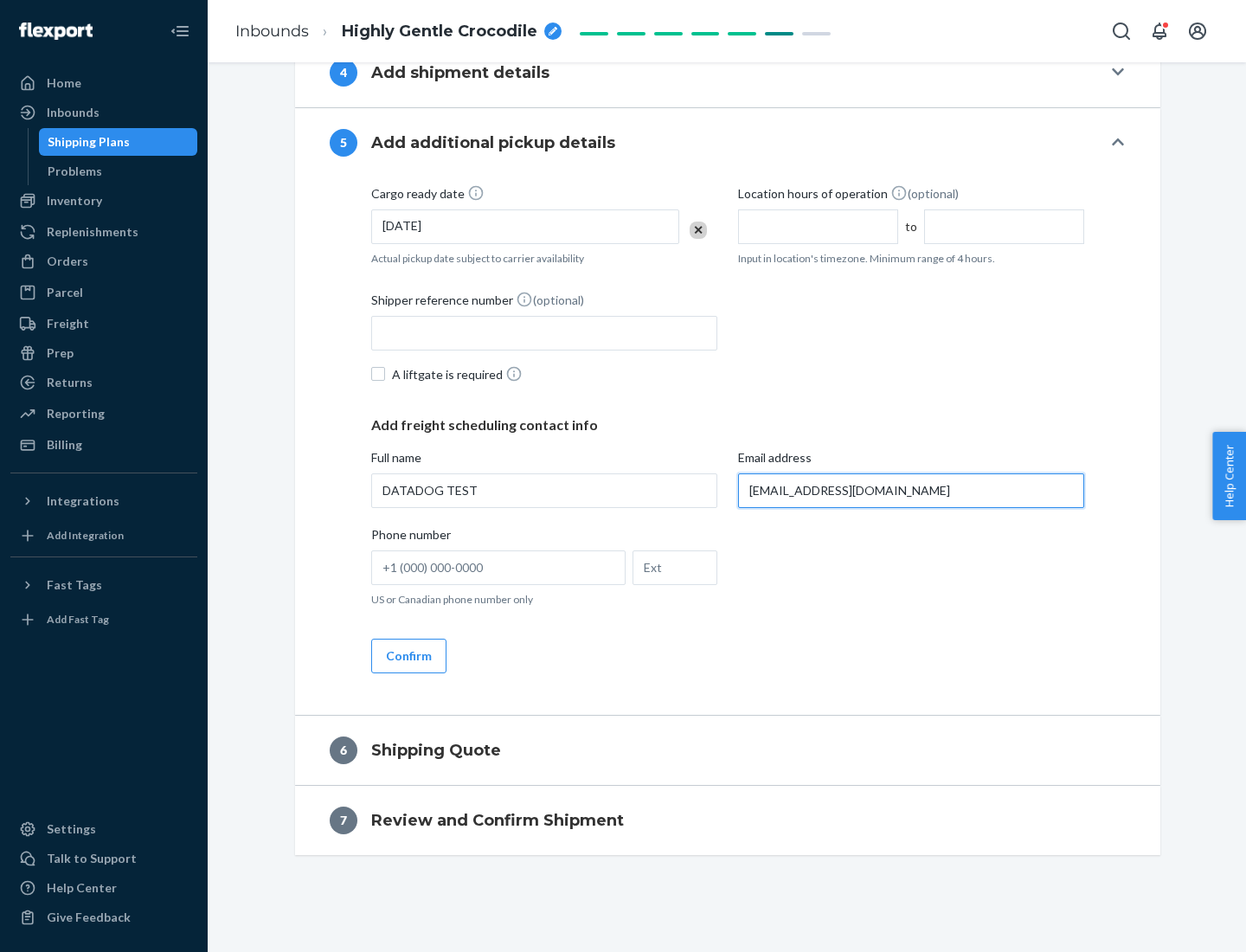
type input "[EMAIL_ADDRESS][DOMAIN_NAME]"
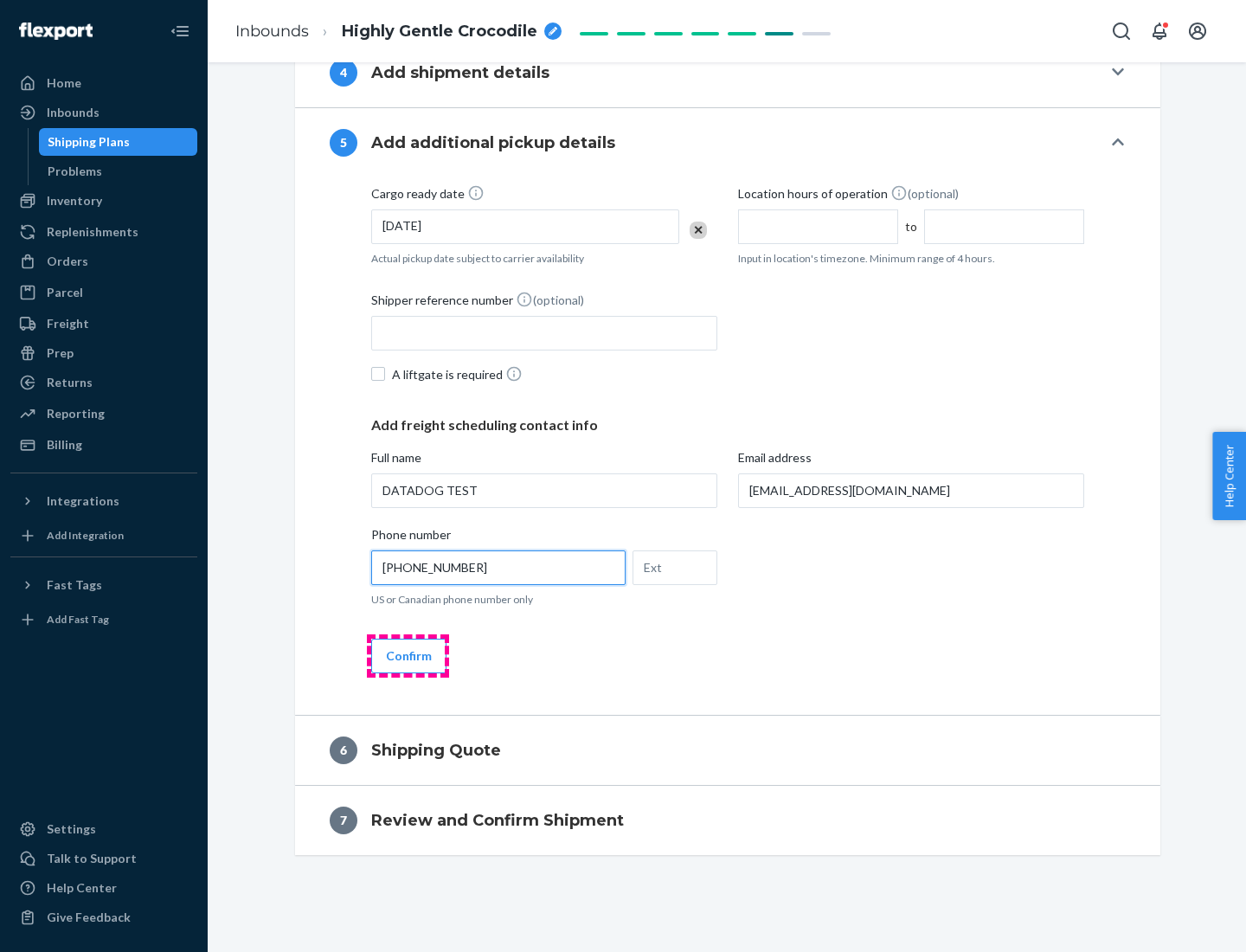
type input "[PHONE_NUMBER]"
click at [407, 655] on button "Confirm" at bounding box center [408, 656] width 75 height 34
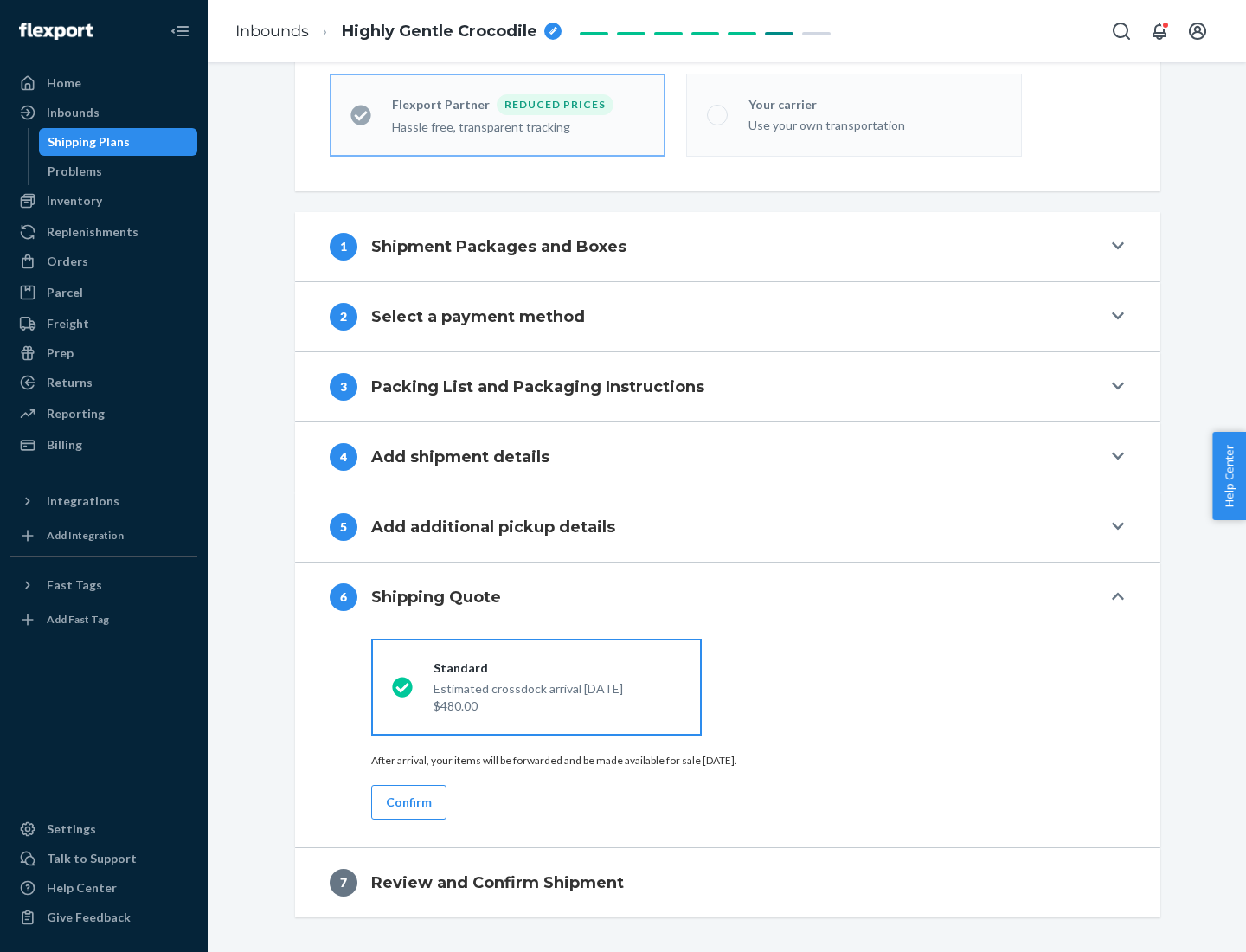
scroll to position [550, 0]
